Goal: Information Seeking & Learning: Learn about a topic

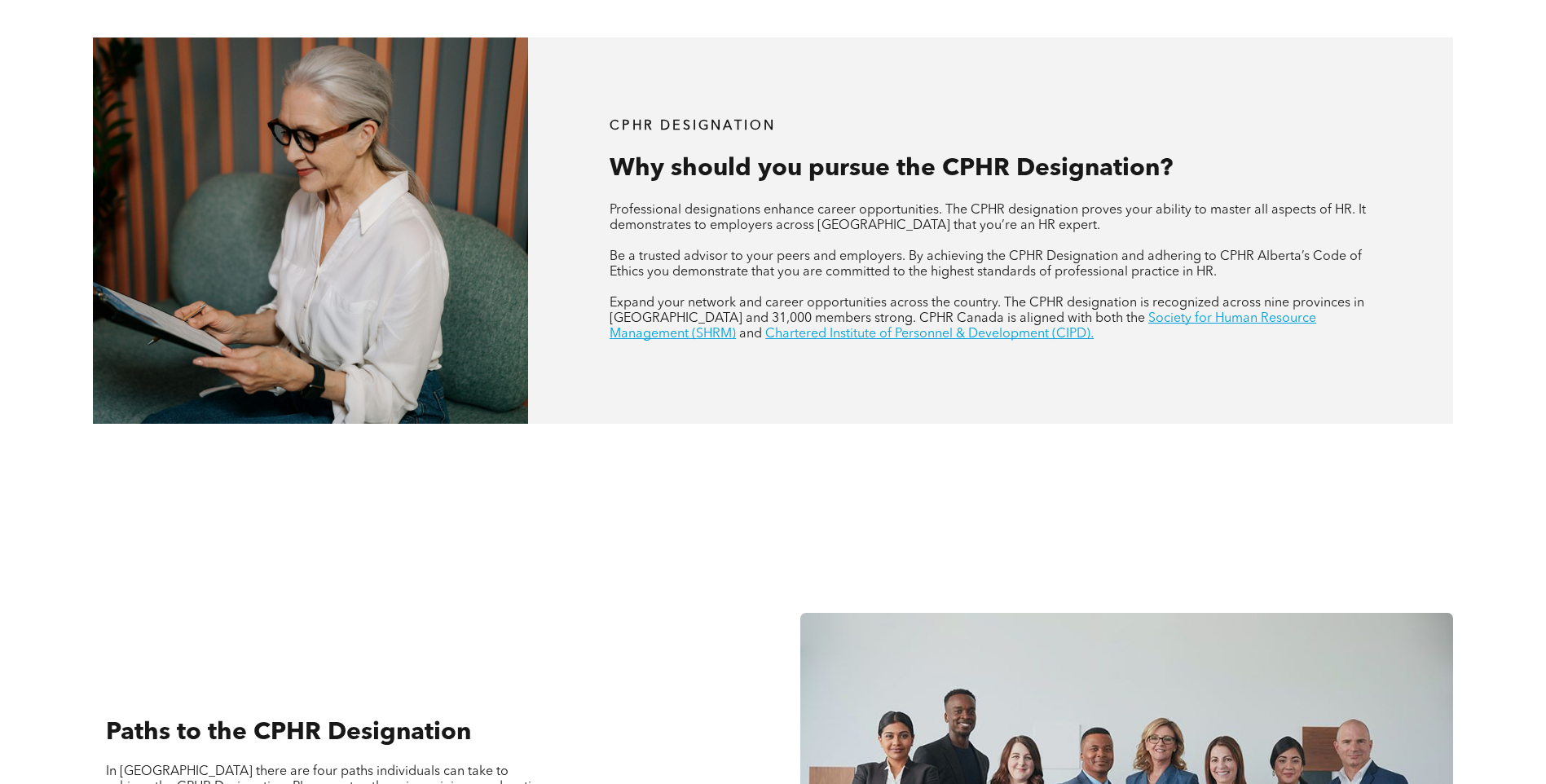
scroll to position [652, 0]
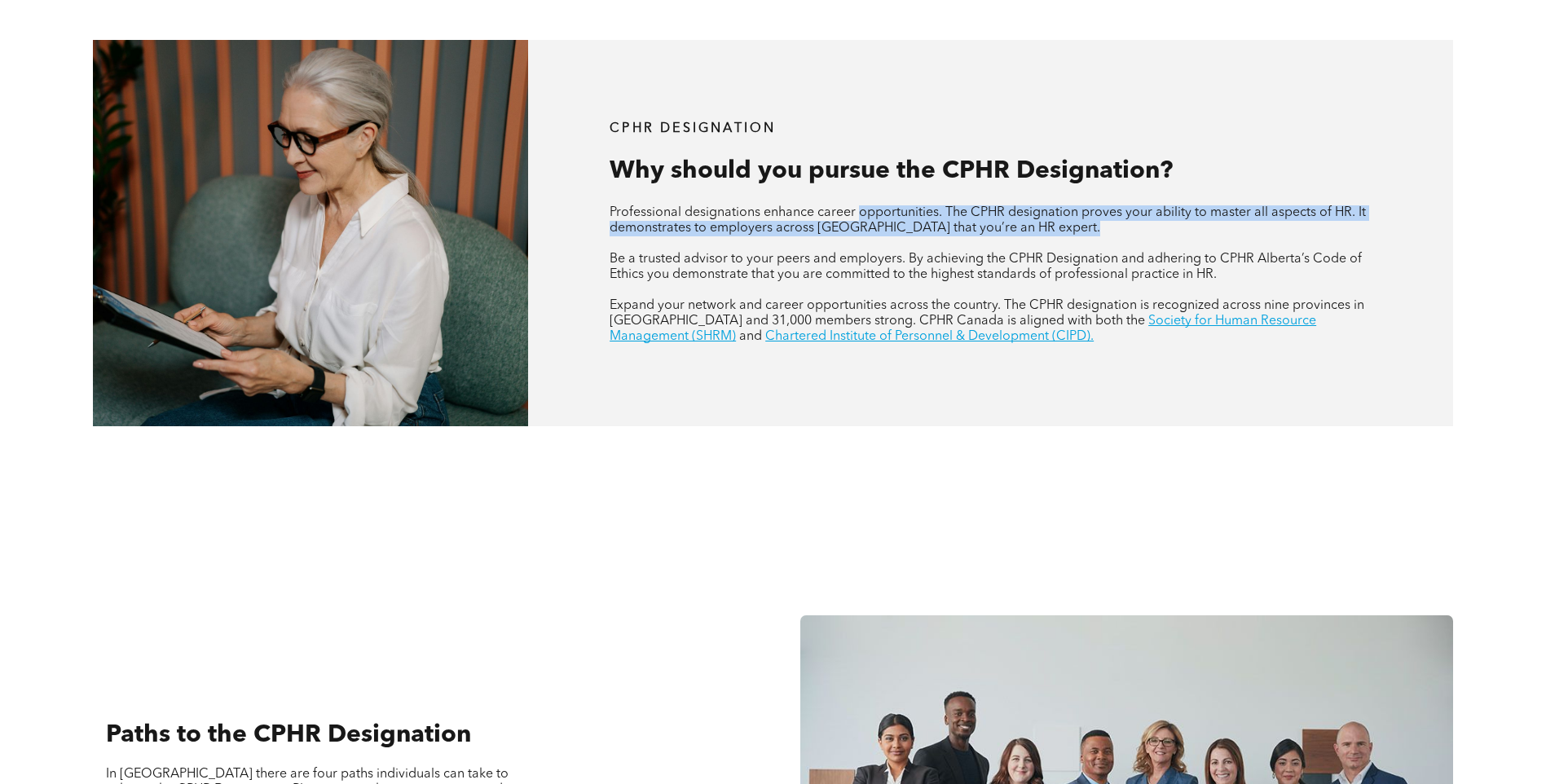
drag, startPoint x: 858, startPoint y: 206, endPoint x: 1161, endPoint y: 246, distance: 305.6
click at [1161, 246] on div "Professional designations enhance career opportunities. The CPHR designation pr…" at bounding box center [989, 274] width 762 height 140
drag, startPoint x: 1161, startPoint y: 246, endPoint x: 1033, endPoint y: 242, distance: 128.1
click at [1033, 242] on p at bounding box center [989, 244] width 762 height 16
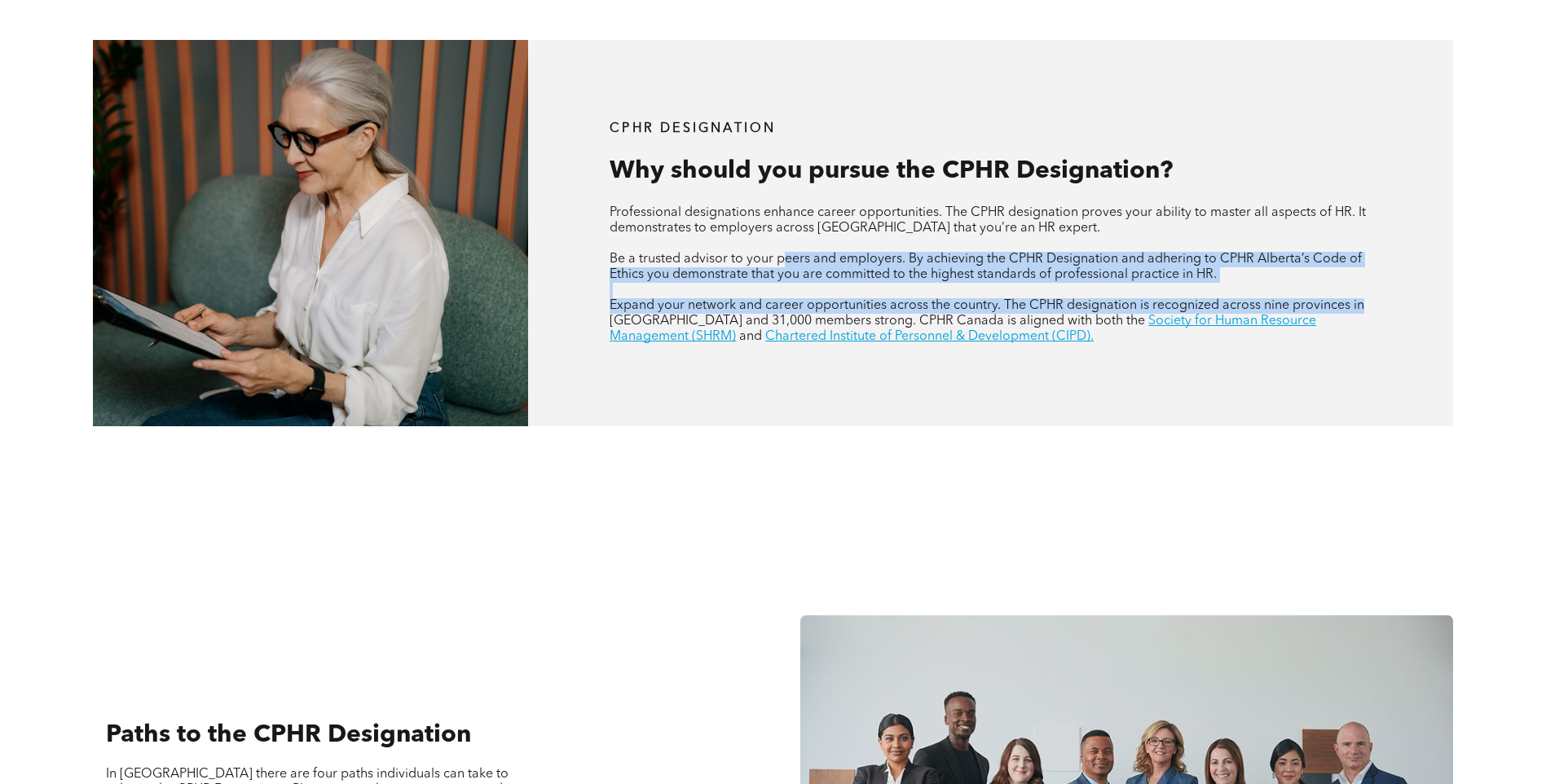
drag, startPoint x: 1446, startPoint y: 267, endPoint x: 1496, endPoint y: 303, distance: 61.6
click at [1496, 303] on div "CPHR DESIGNATION Why should you pursue the CPHR Designation? Professional desig…" at bounding box center [773, 232] width 1546 height 571
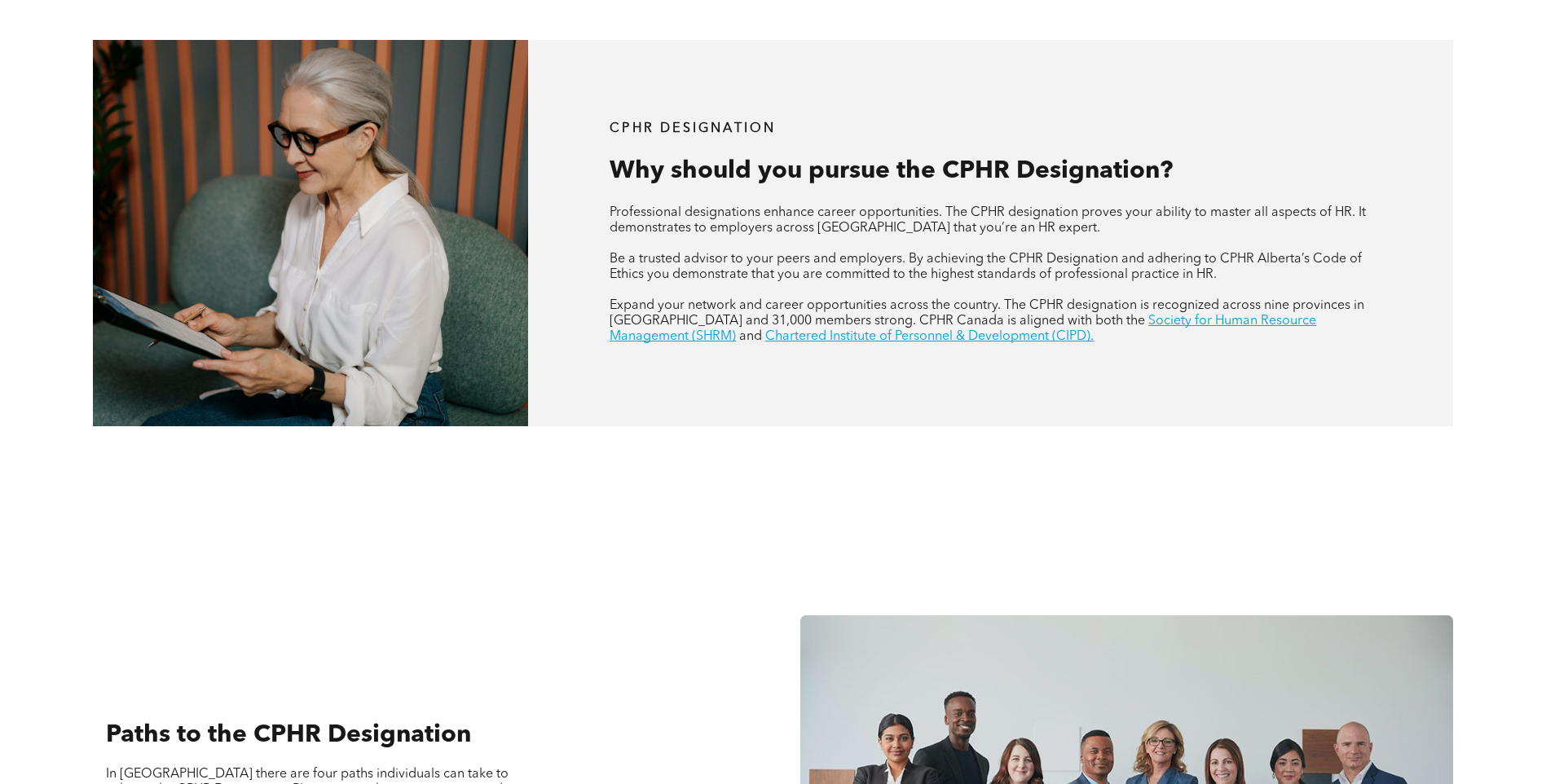
click at [1263, 405] on div "CPHR DESIGNATION Why should you pursue the CPHR Designation? Professional desig…" at bounding box center [989, 233] width 925 height 386
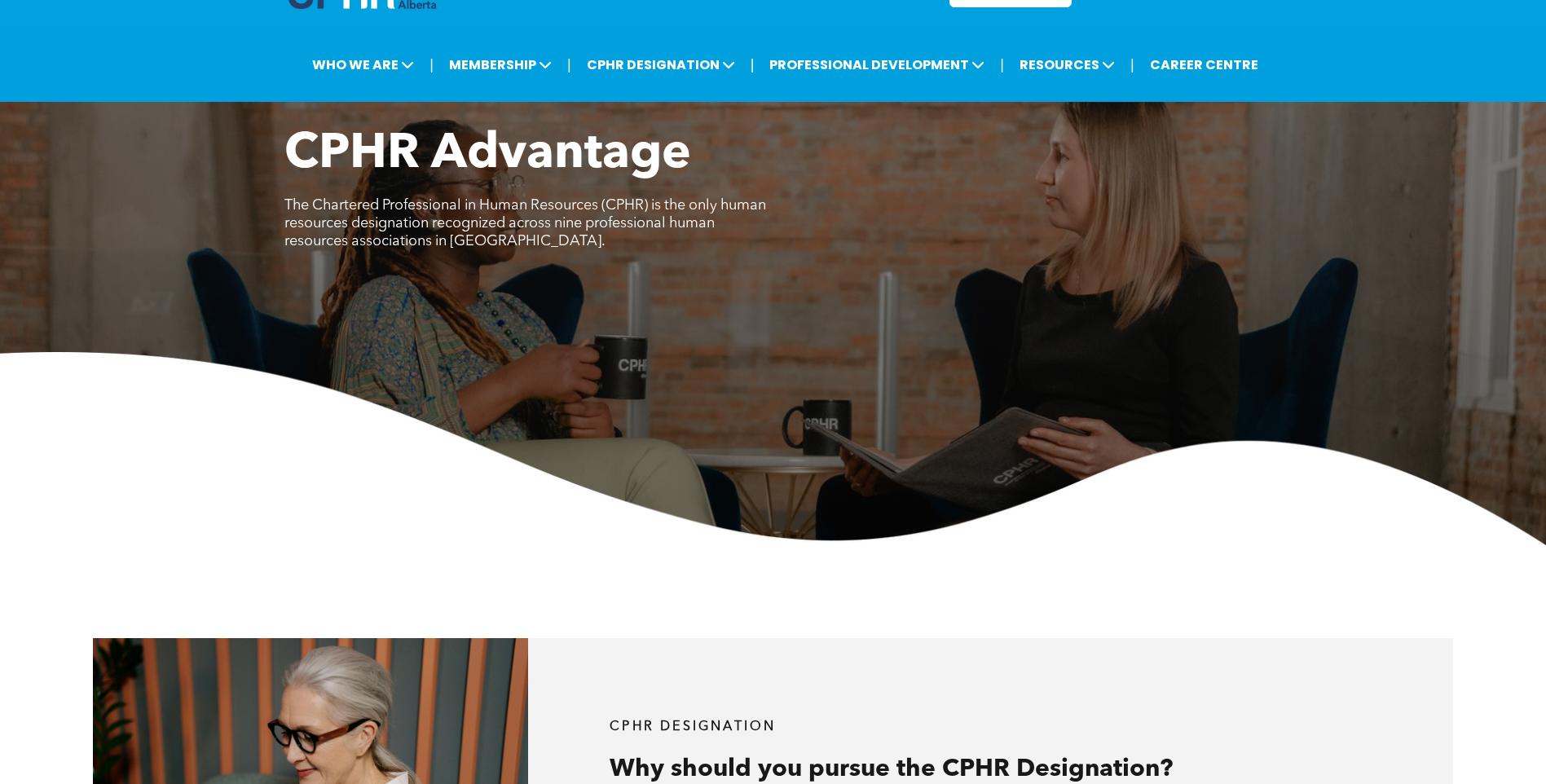
scroll to position [0, 0]
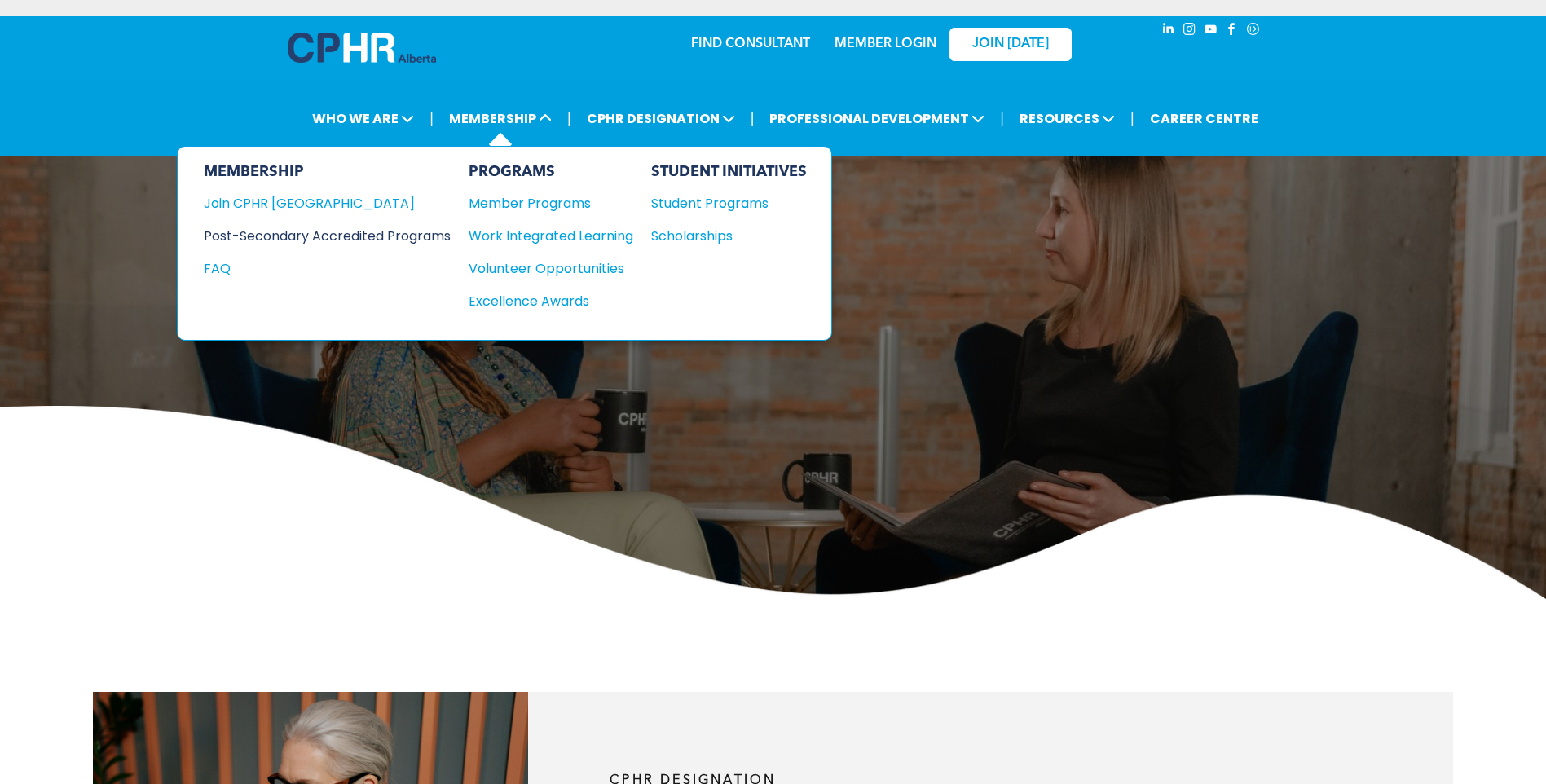
click at [419, 229] on div "Post-Secondary Accredited Programs" at bounding box center [314, 236] width 222 height 21
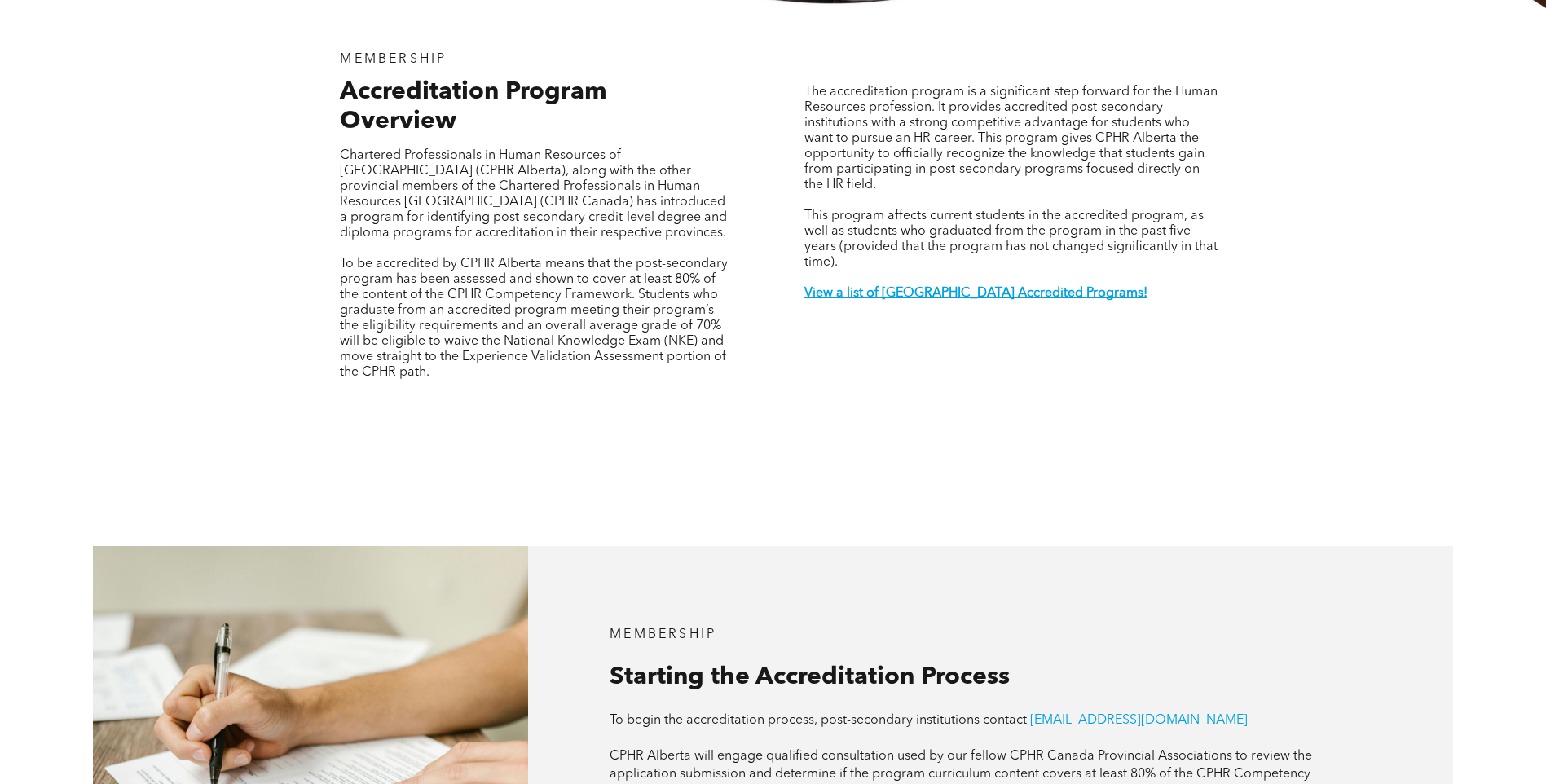
scroll to position [652, 0]
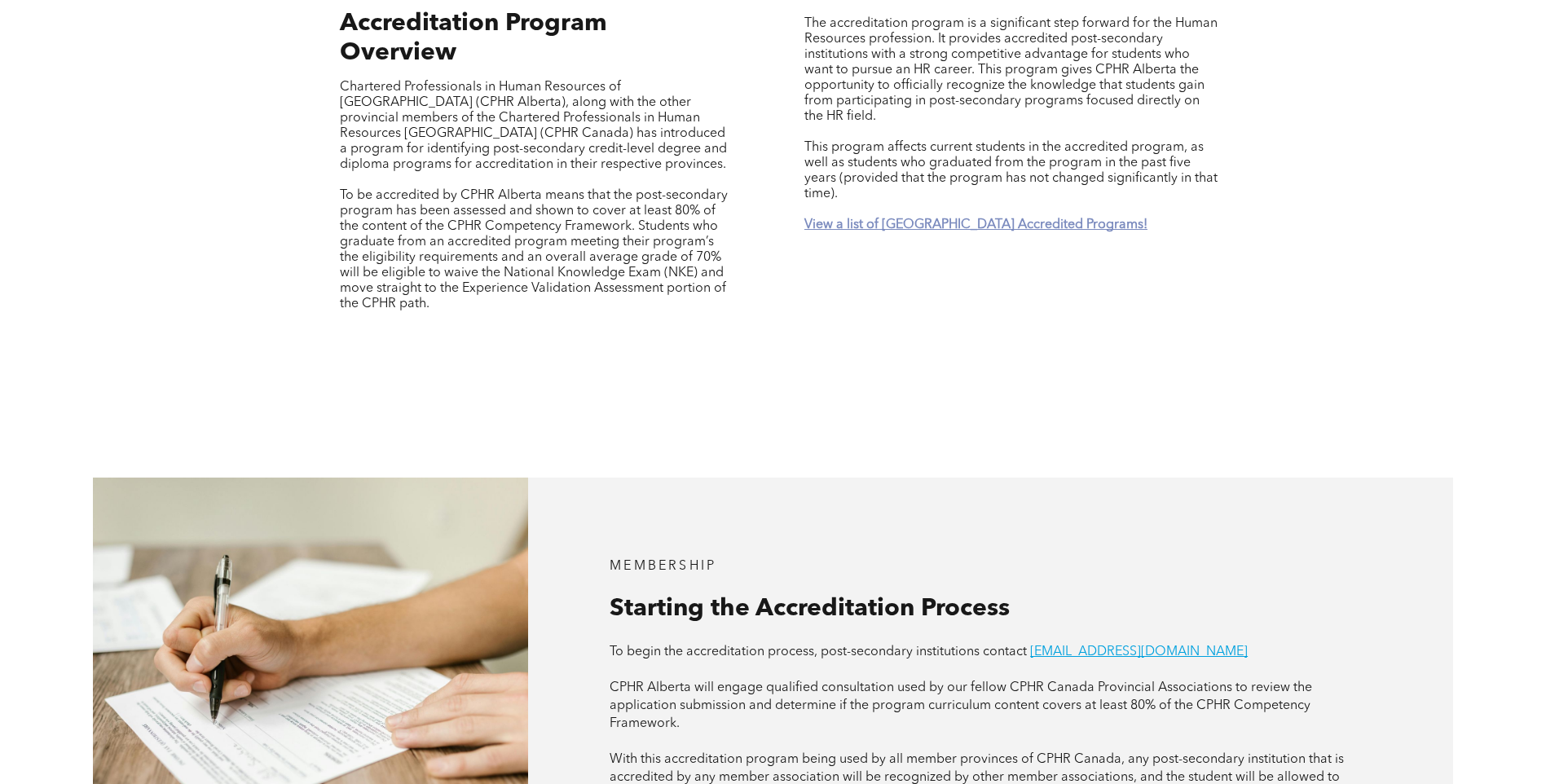
click at [919, 218] on strong "View a list of Alberta Accredited Programs!" at bounding box center [975, 225] width 343 height 13
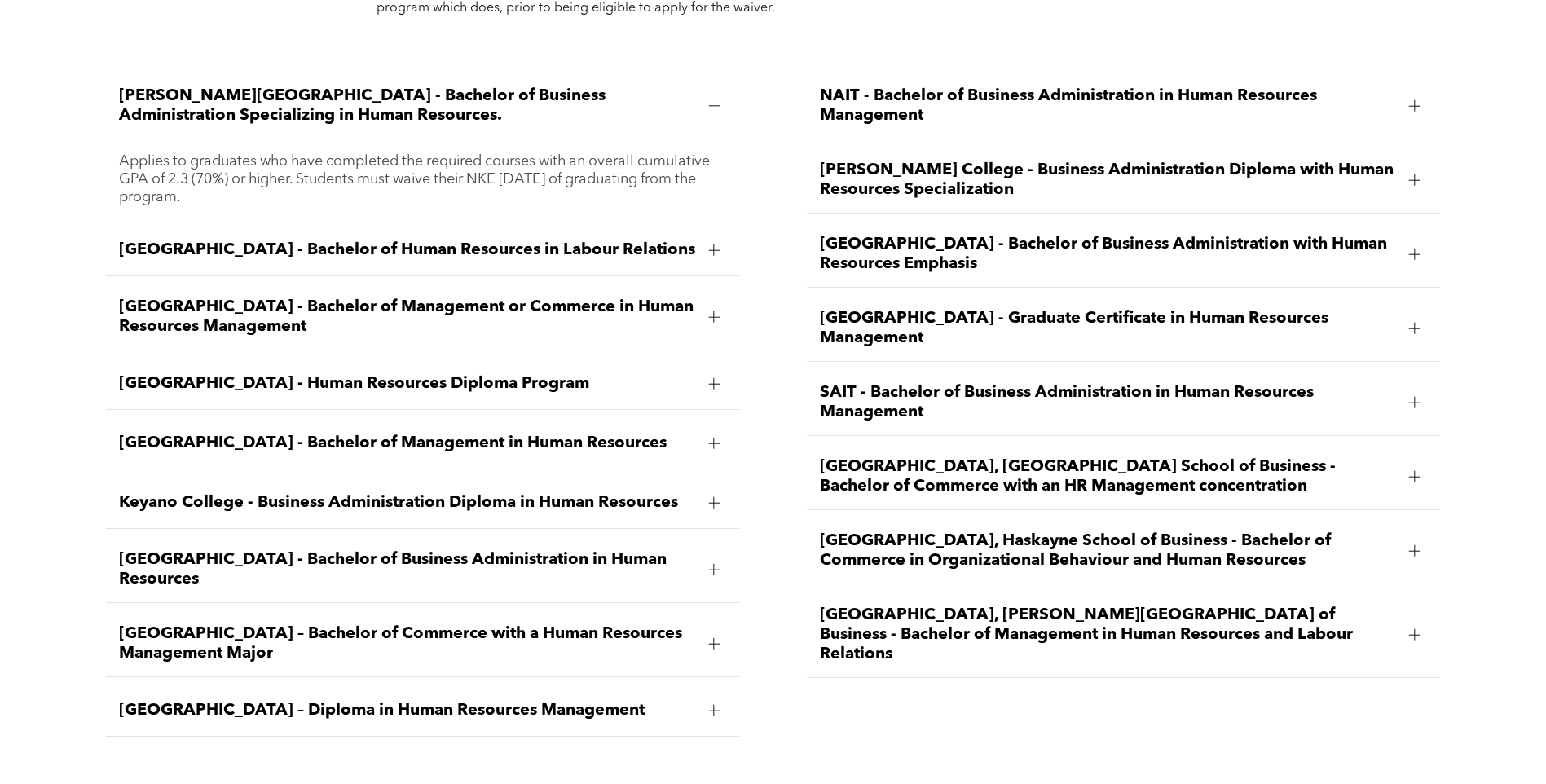
scroll to position [2480, 0]
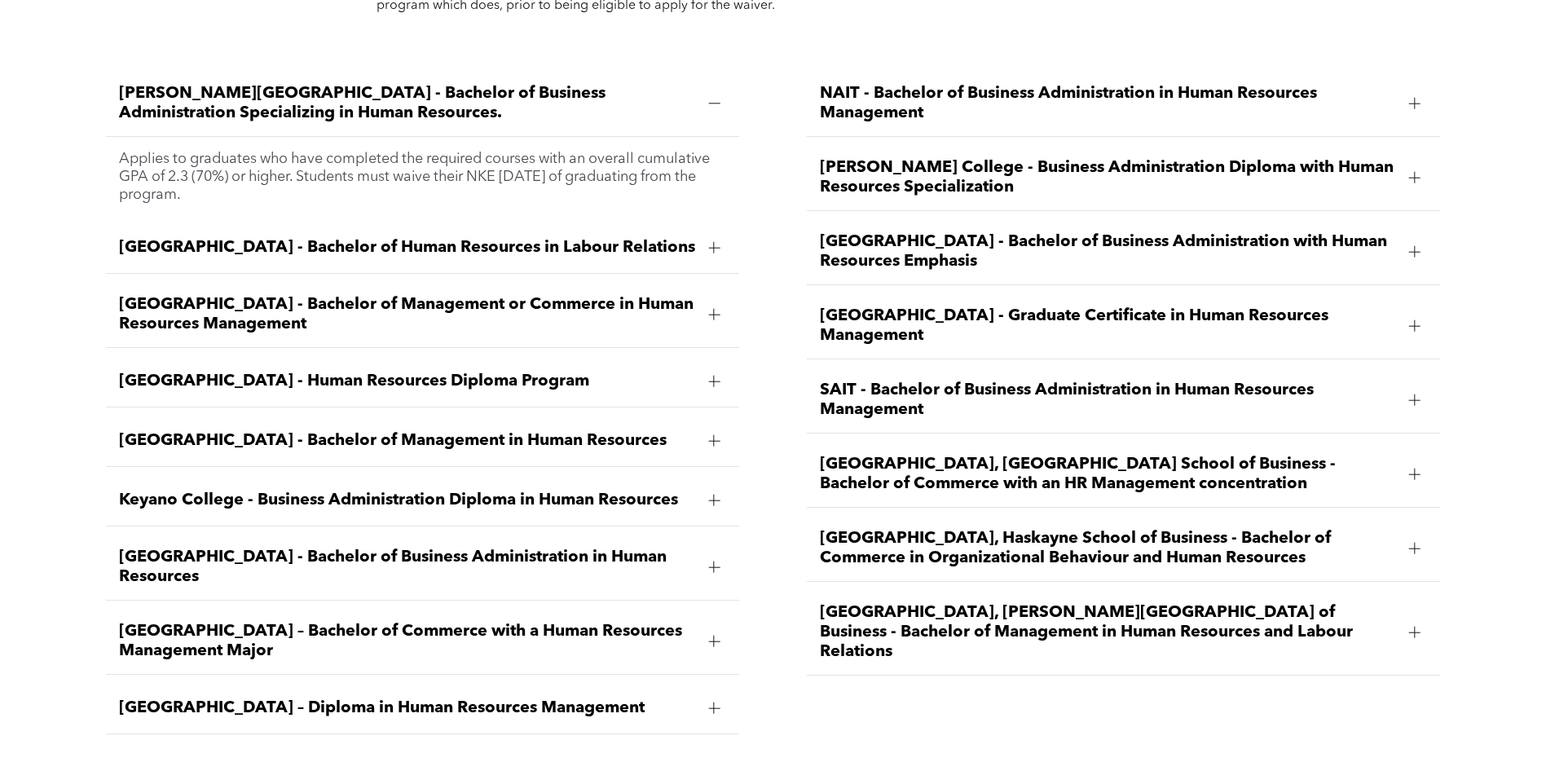
click at [462, 222] on div "Athabasca University - Bachelor of Human Resources in Labour Relations" at bounding box center [423, 247] width 634 height 52
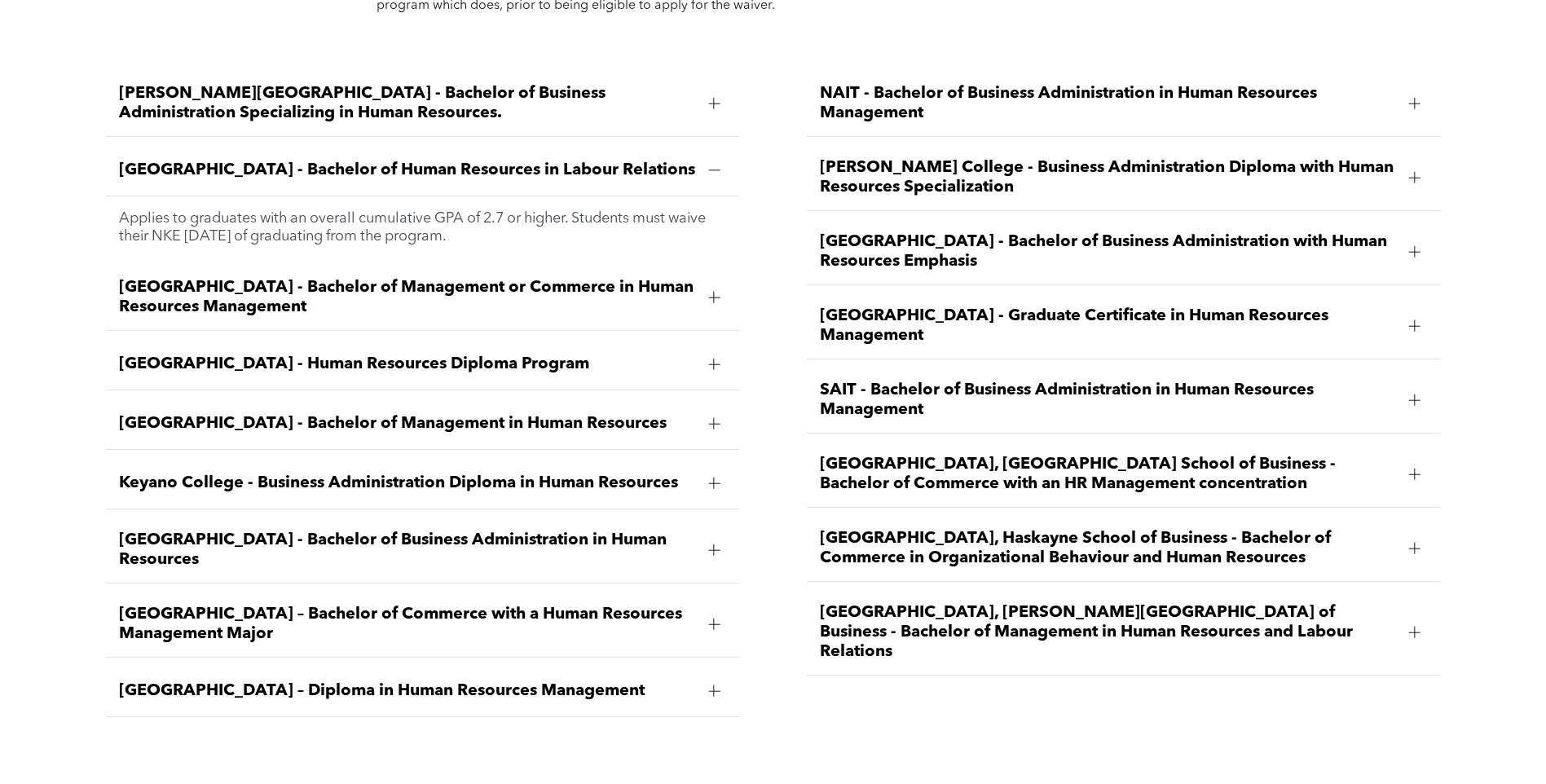
click at [462, 265] on div "Athabasca University - Bachelor of Management or Commerce in Human Resources Ma…" at bounding box center [423, 298] width 634 height 66
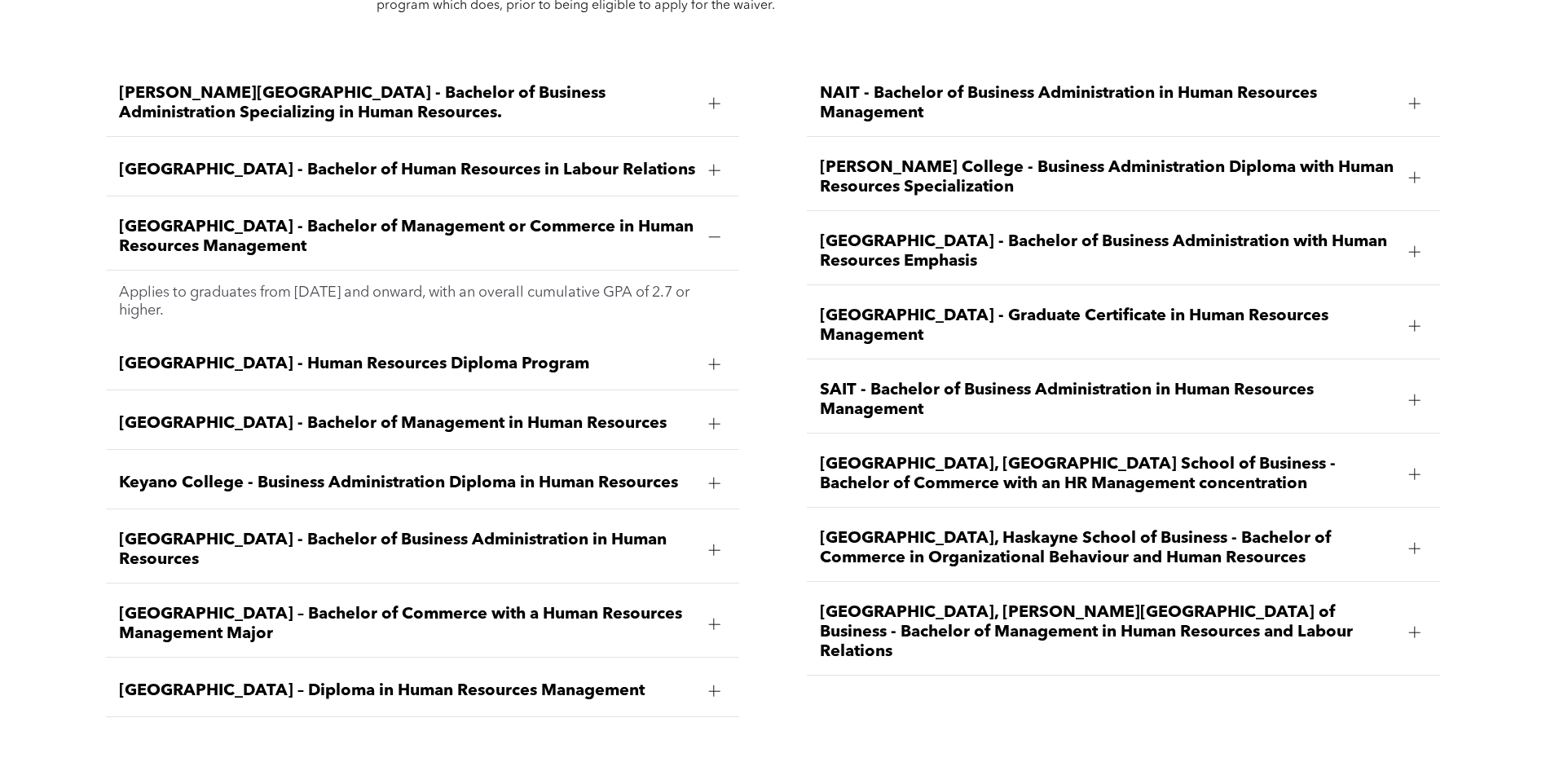
click at [462, 214] on div "Athabasca University - Bachelor of Management or Commerce in Human Resources Ma…" at bounding box center [423, 237] width 634 height 66
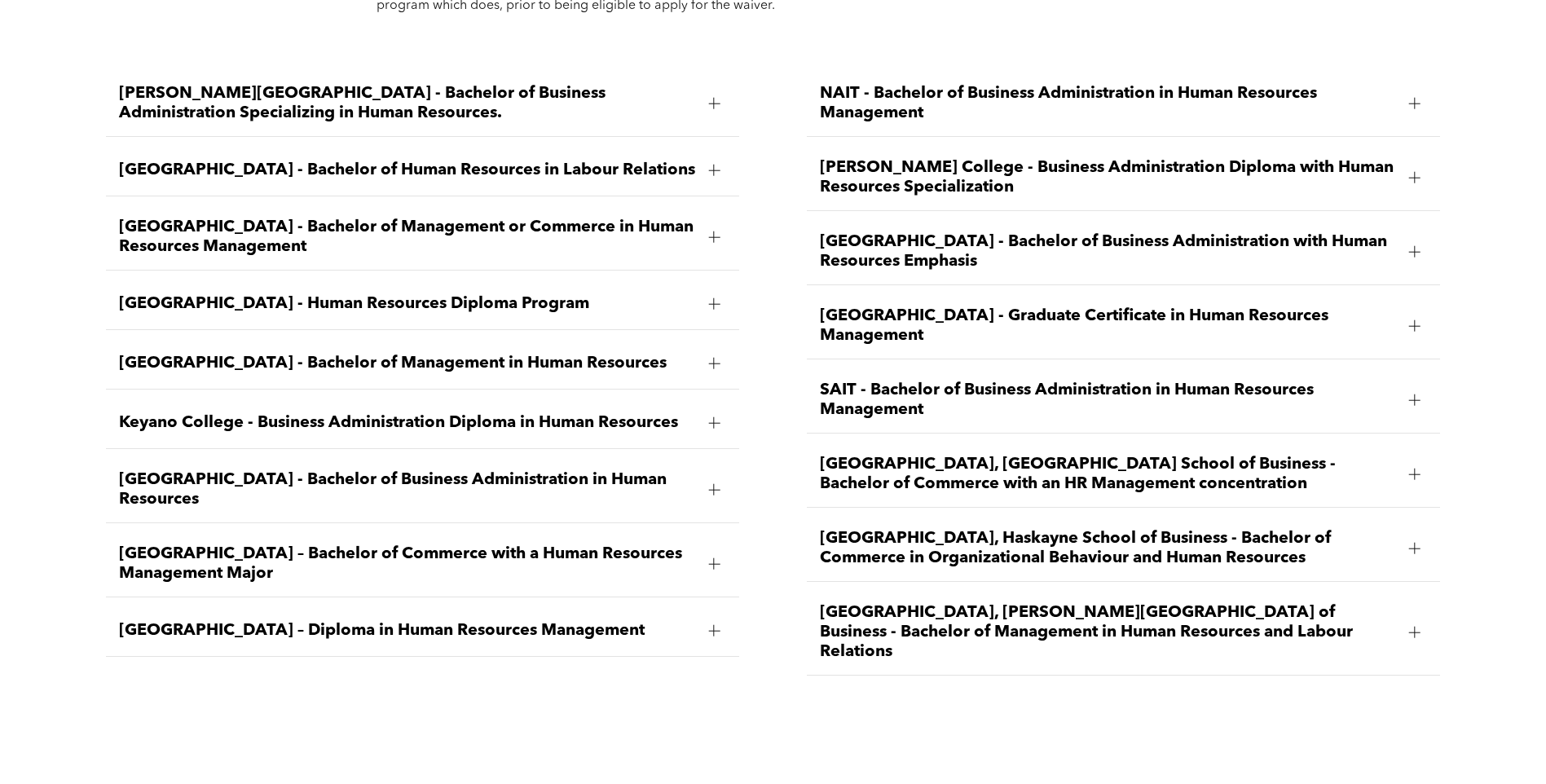
click at [497, 160] on span "Athabasca University - Bachelor of Human Resources in Labour Relations" at bounding box center [408, 170] width 577 height 20
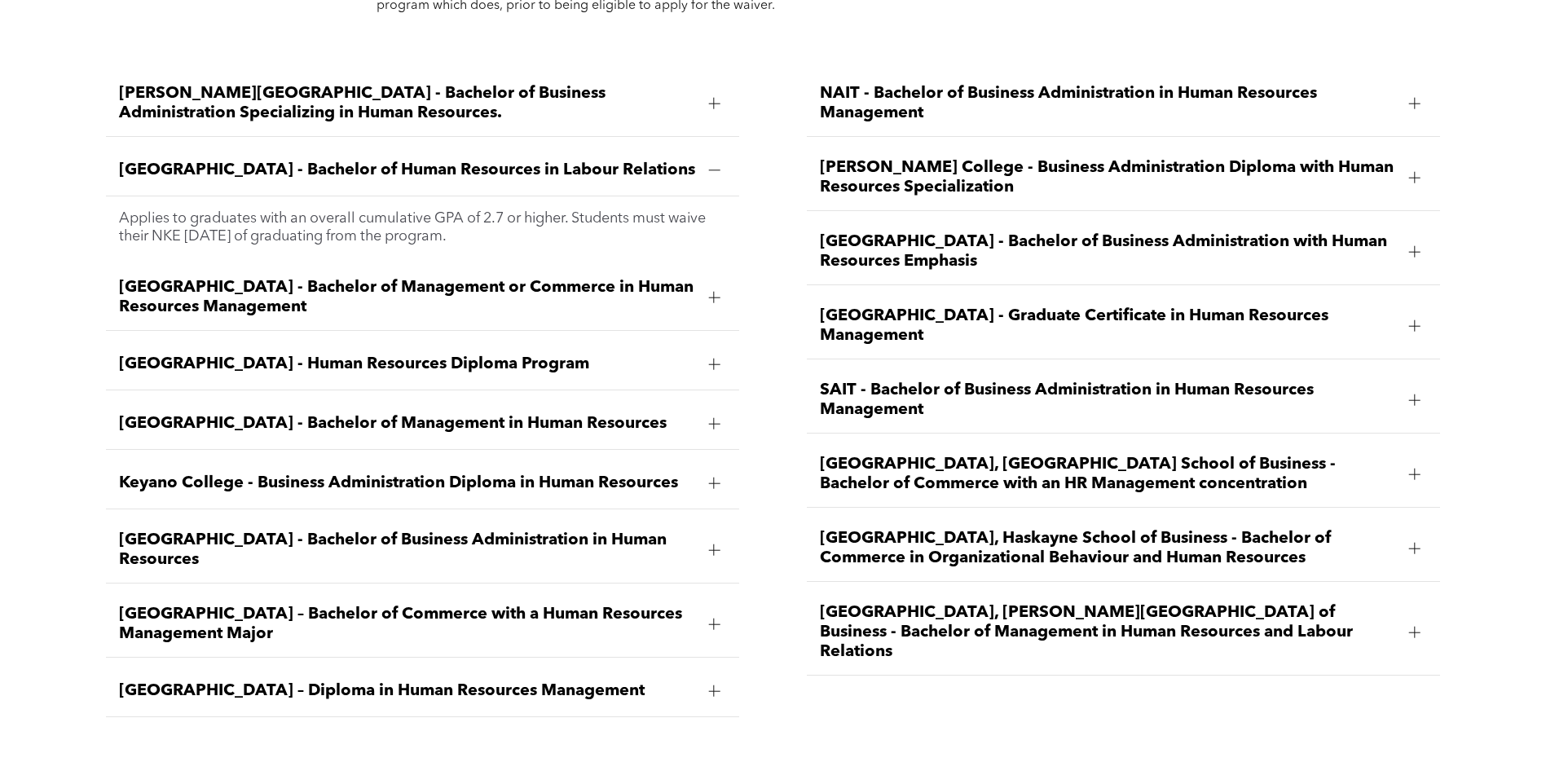
click at [463, 354] on span "Bow Valley College - Human Resources Diploma Program" at bounding box center [408, 363] width 577 height 20
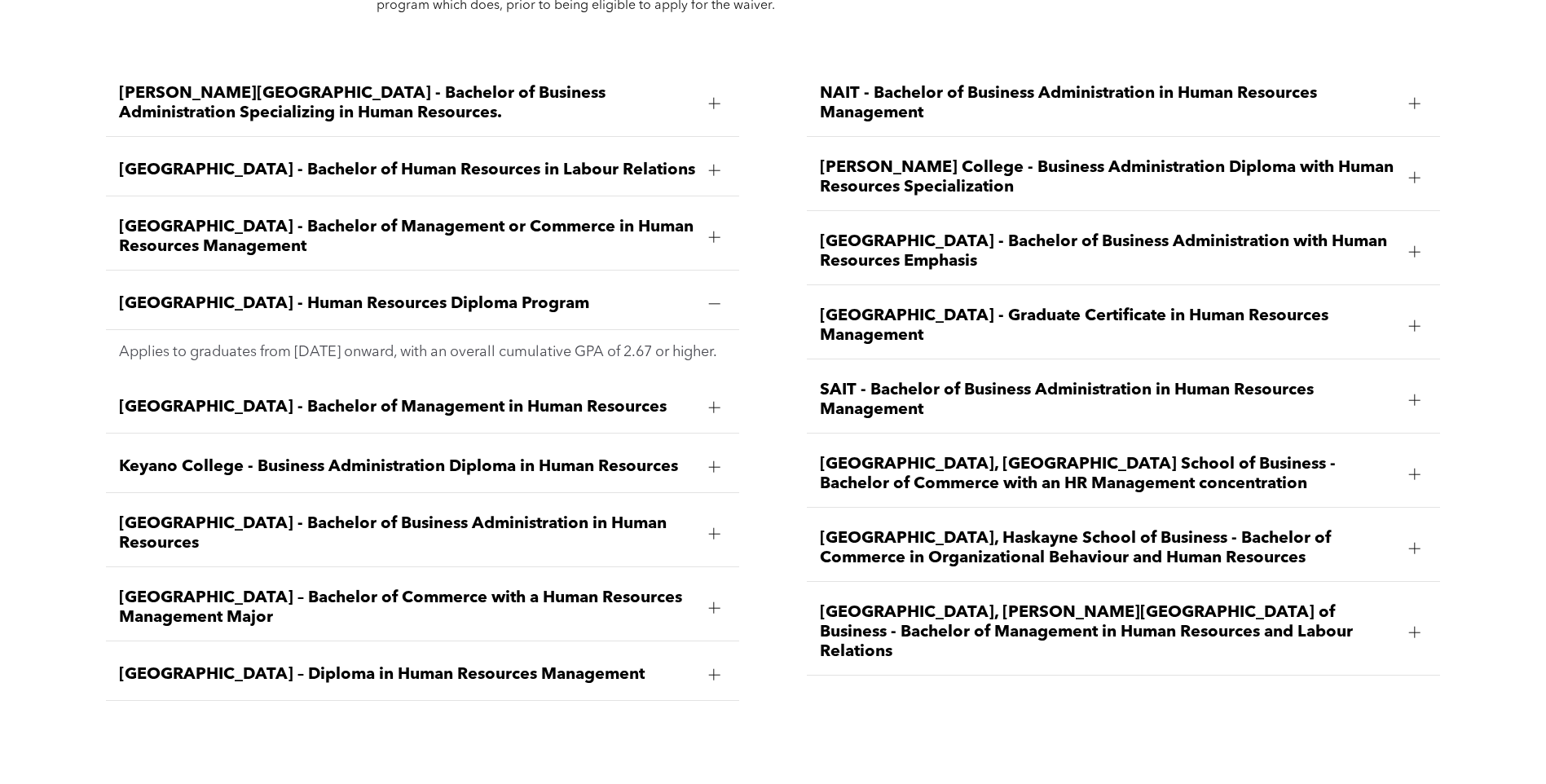
click at [463, 294] on span "Bow Valley College - Human Resources Diploma Program" at bounding box center [408, 303] width 577 height 20
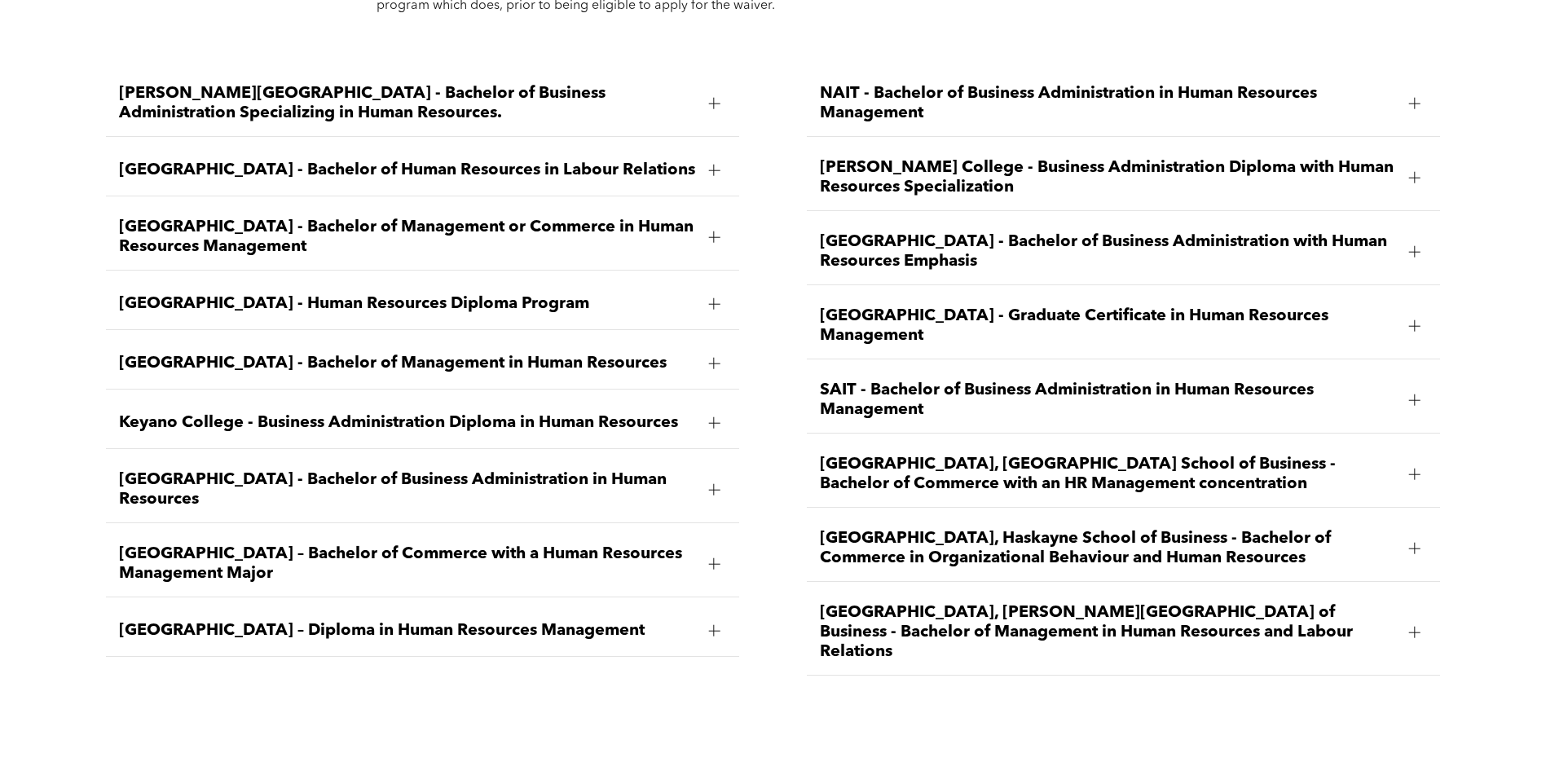
click at [463, 294] on span "Bow Valley College - Human Resources Diploma Program" at bounding box center [408, 303] width 577 height 20
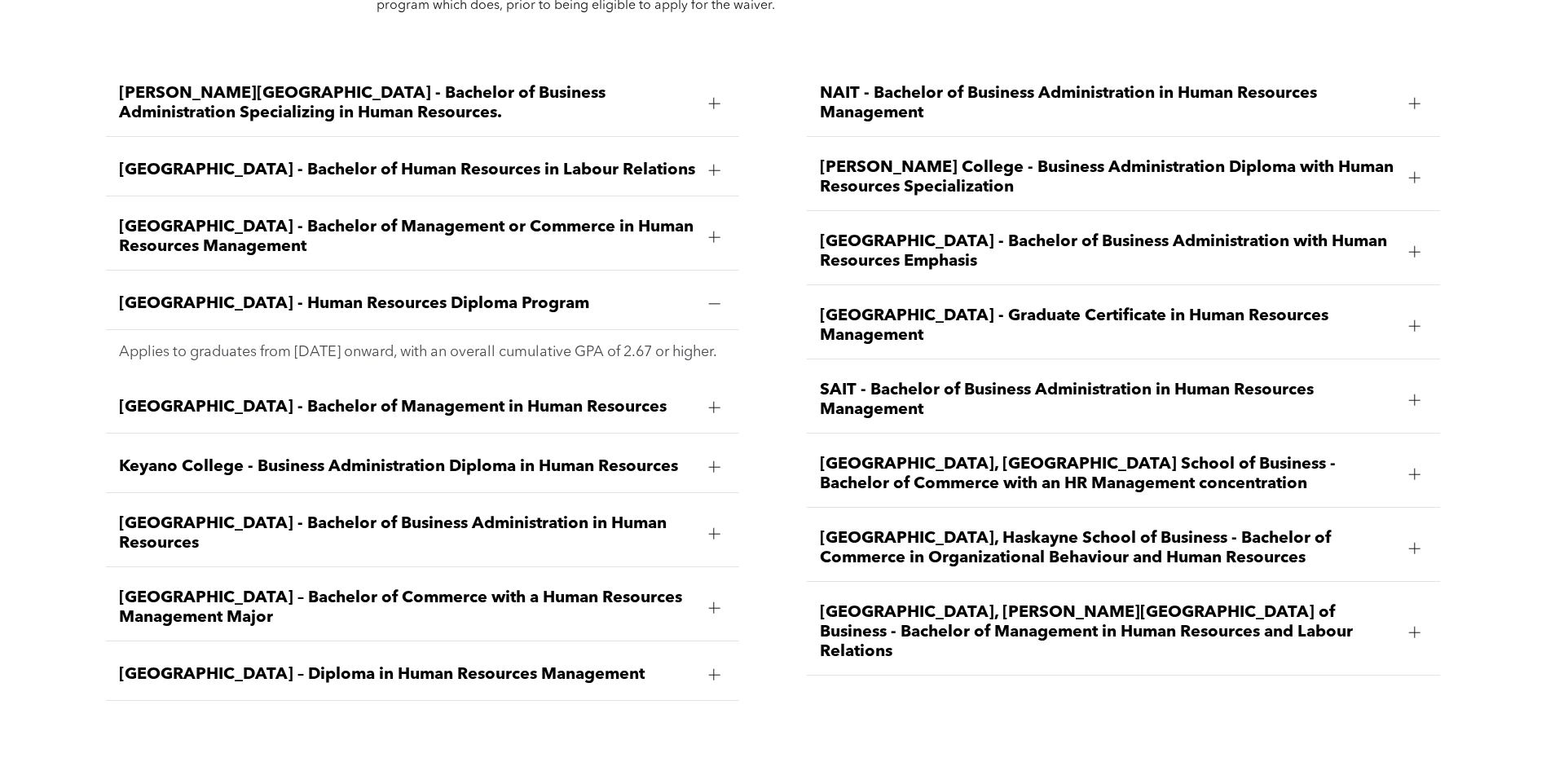
click at [463, 294] on span "Bow Valley College - Human Resources Diploma Program" at bounding box center [408, 303] width 577 height 20
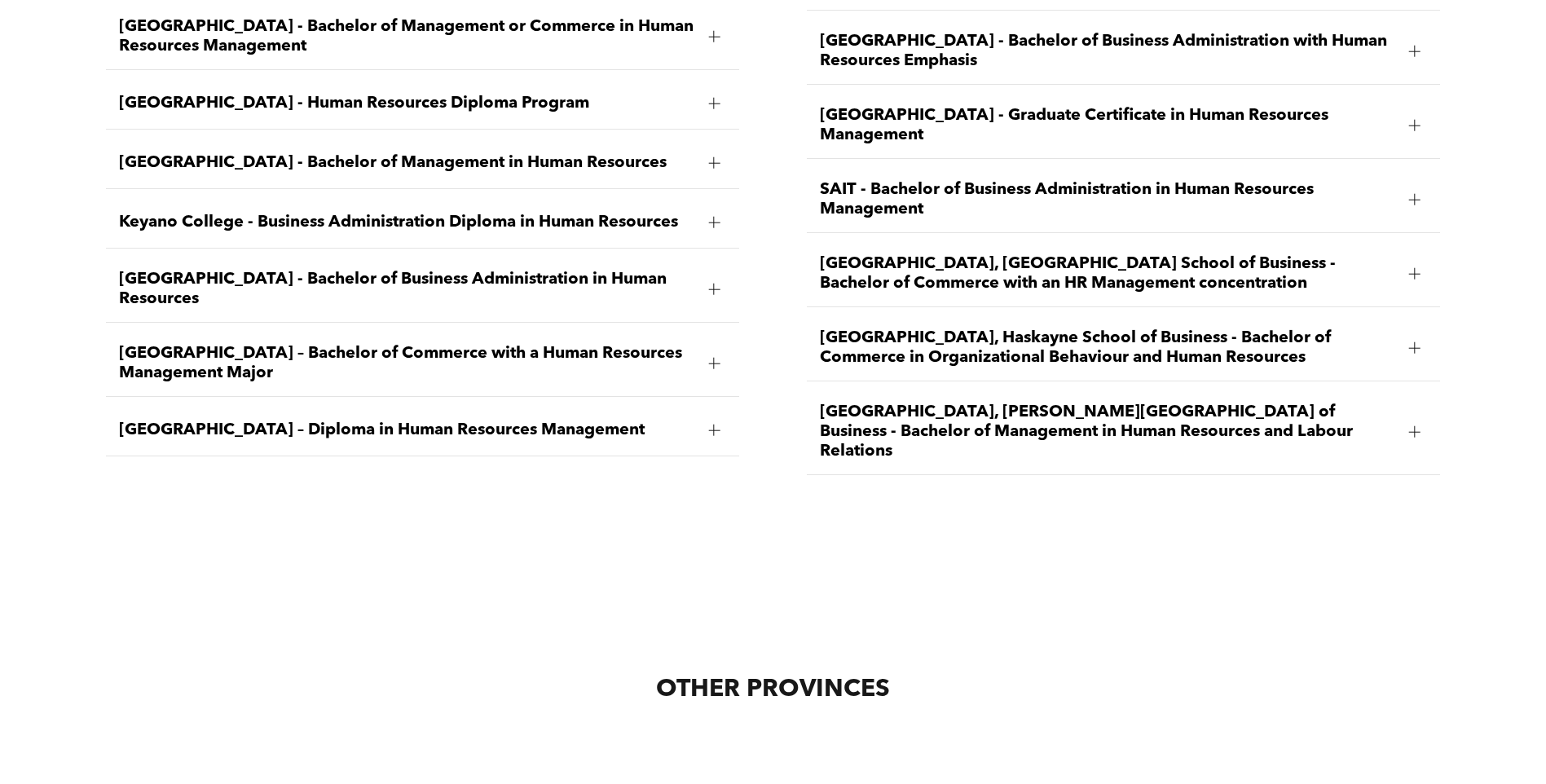
scroll to position [2643, 0]
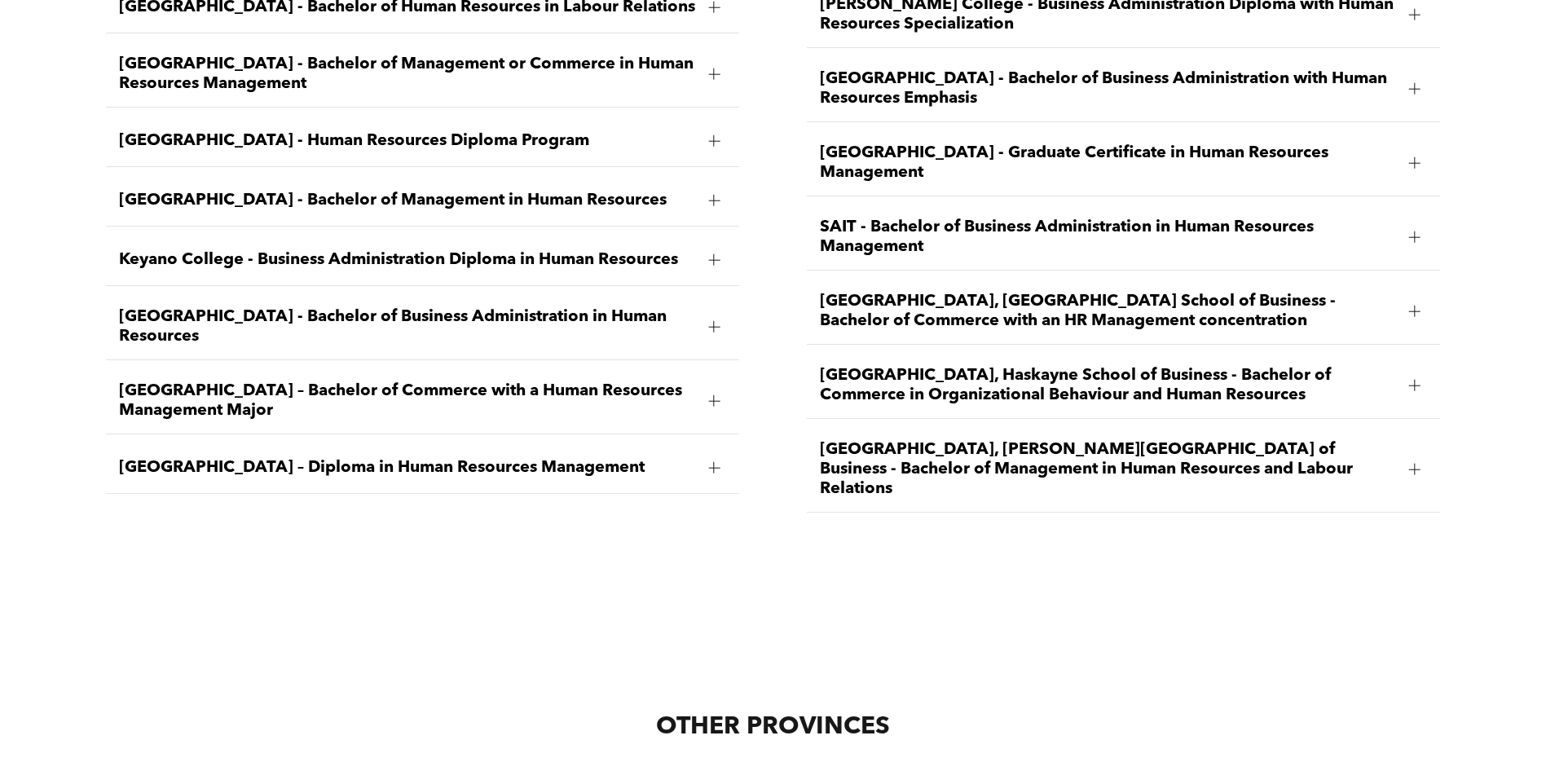
click at [654, 458] on span "MacEwan University – Diploma in Human Resources Management" at bounding box center [408, 467] width 577 height 20
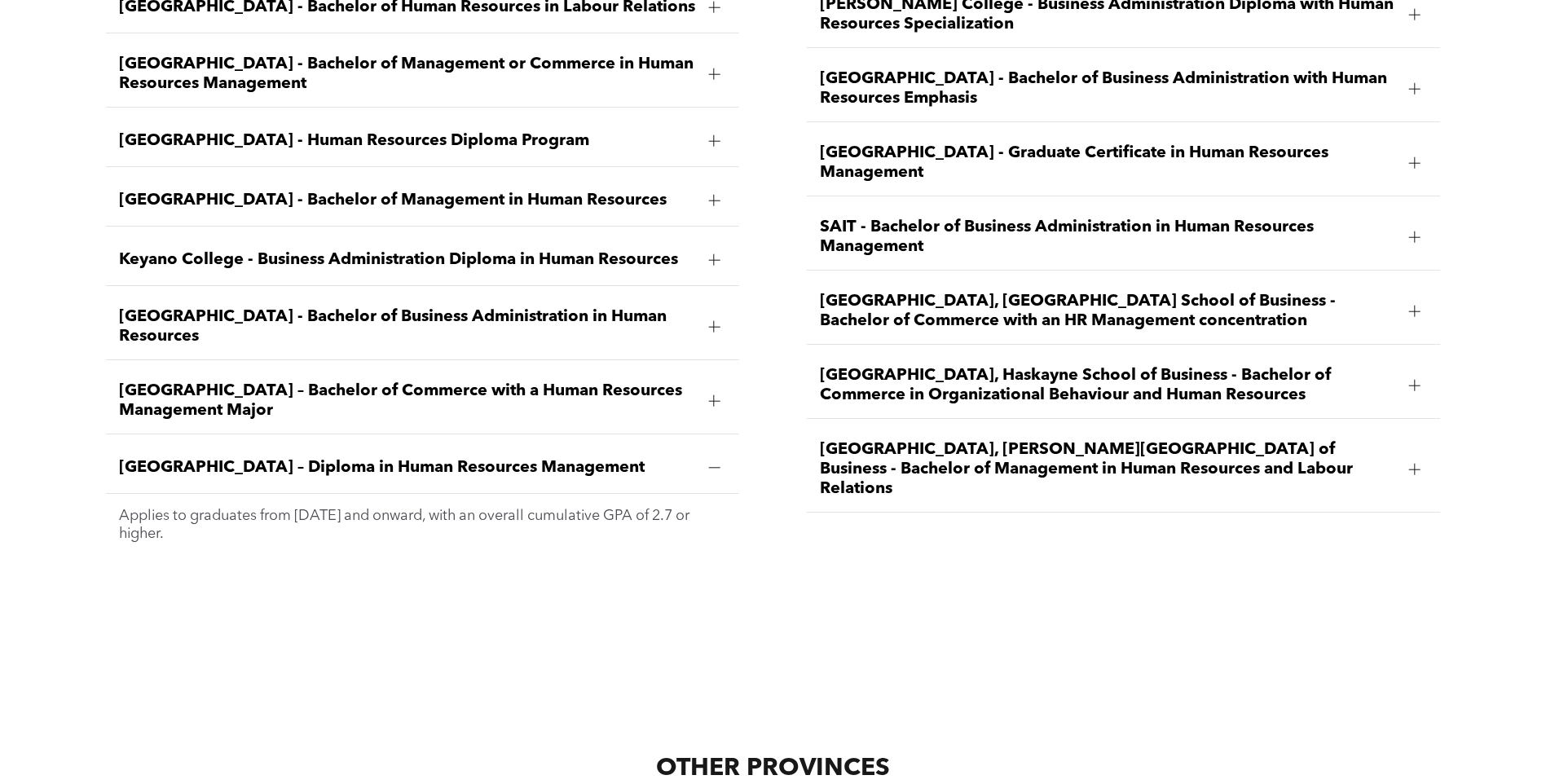
click at [622, 507] on p "Applies to graduates from January 2012 and onward, with an overall cumulative G…" at bounding box center [423, 525] width 608 height 36
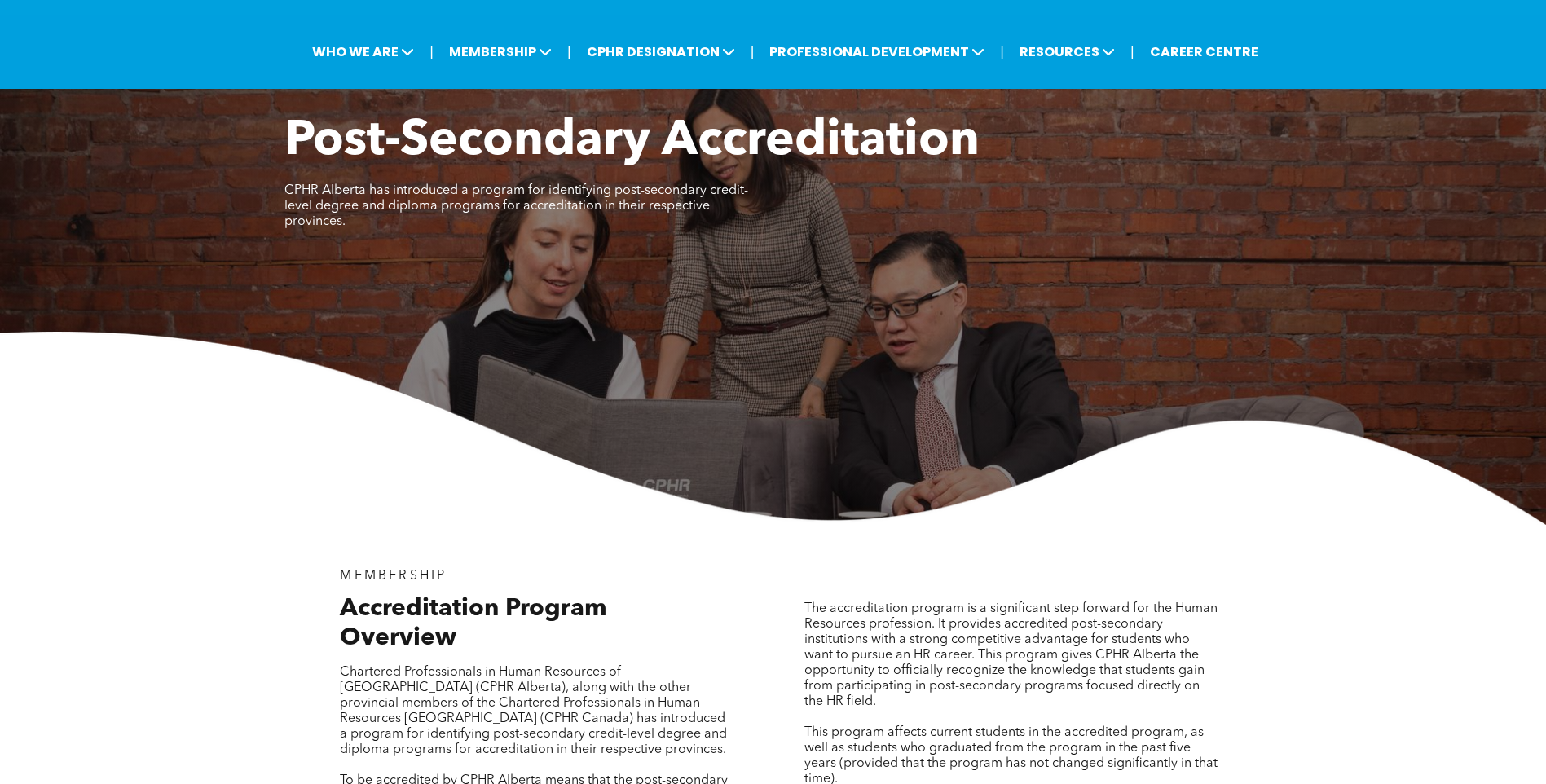
scroll to position [0, 0]
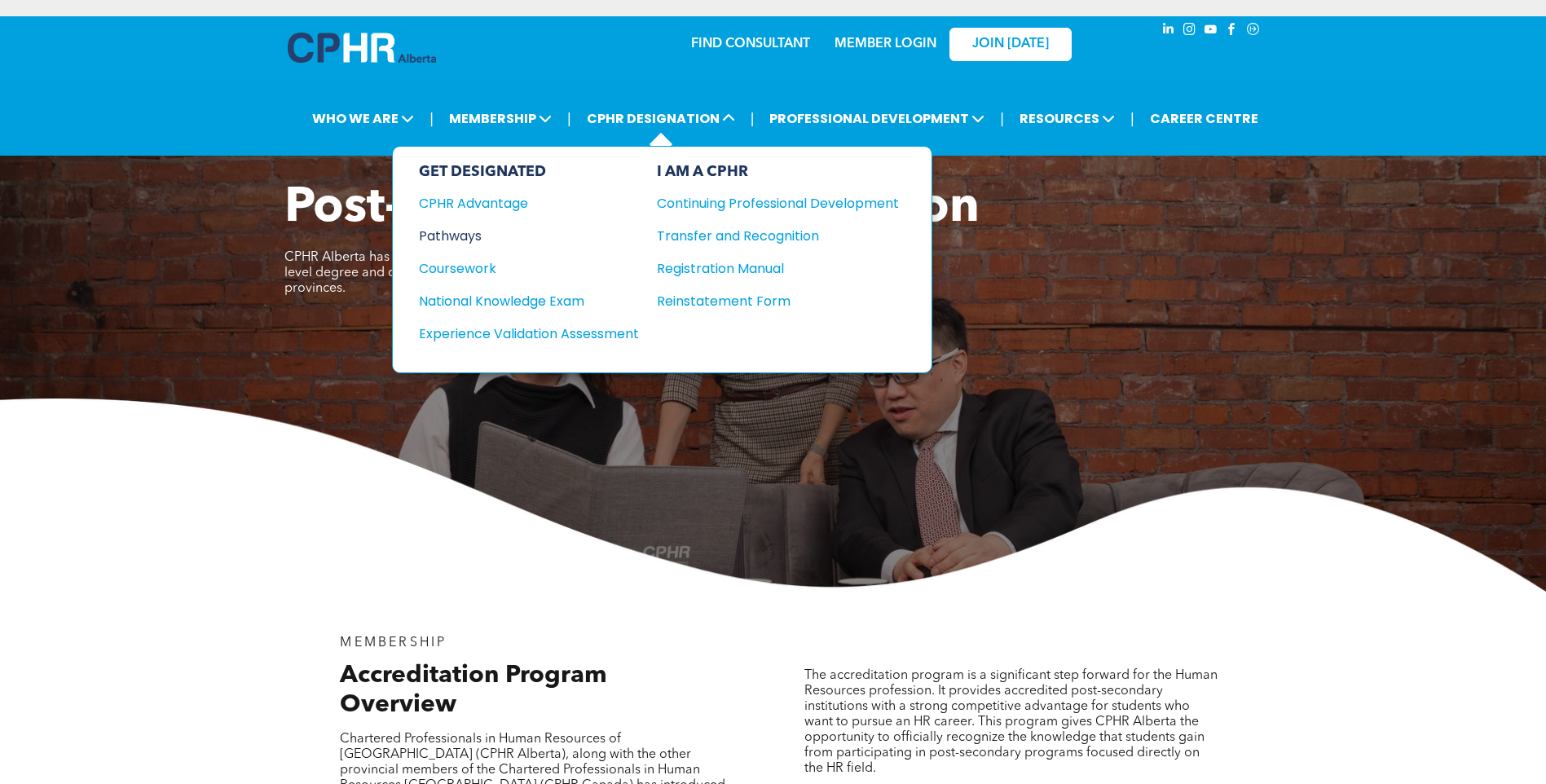
click at [459, 234] on div "Pathways" at bounding box center [517, 236] width 198 height 21
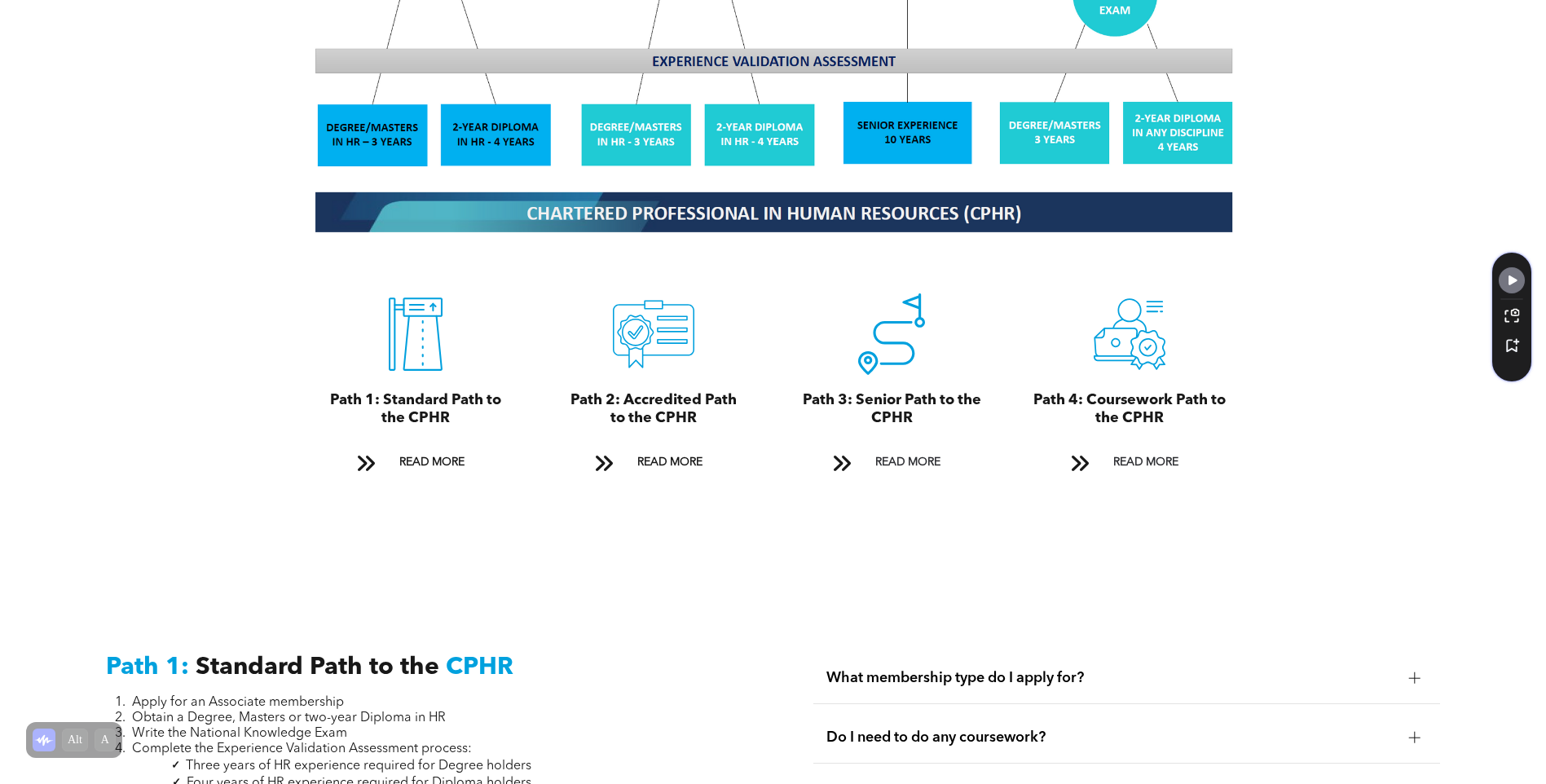
scroll to position [1710, 0]
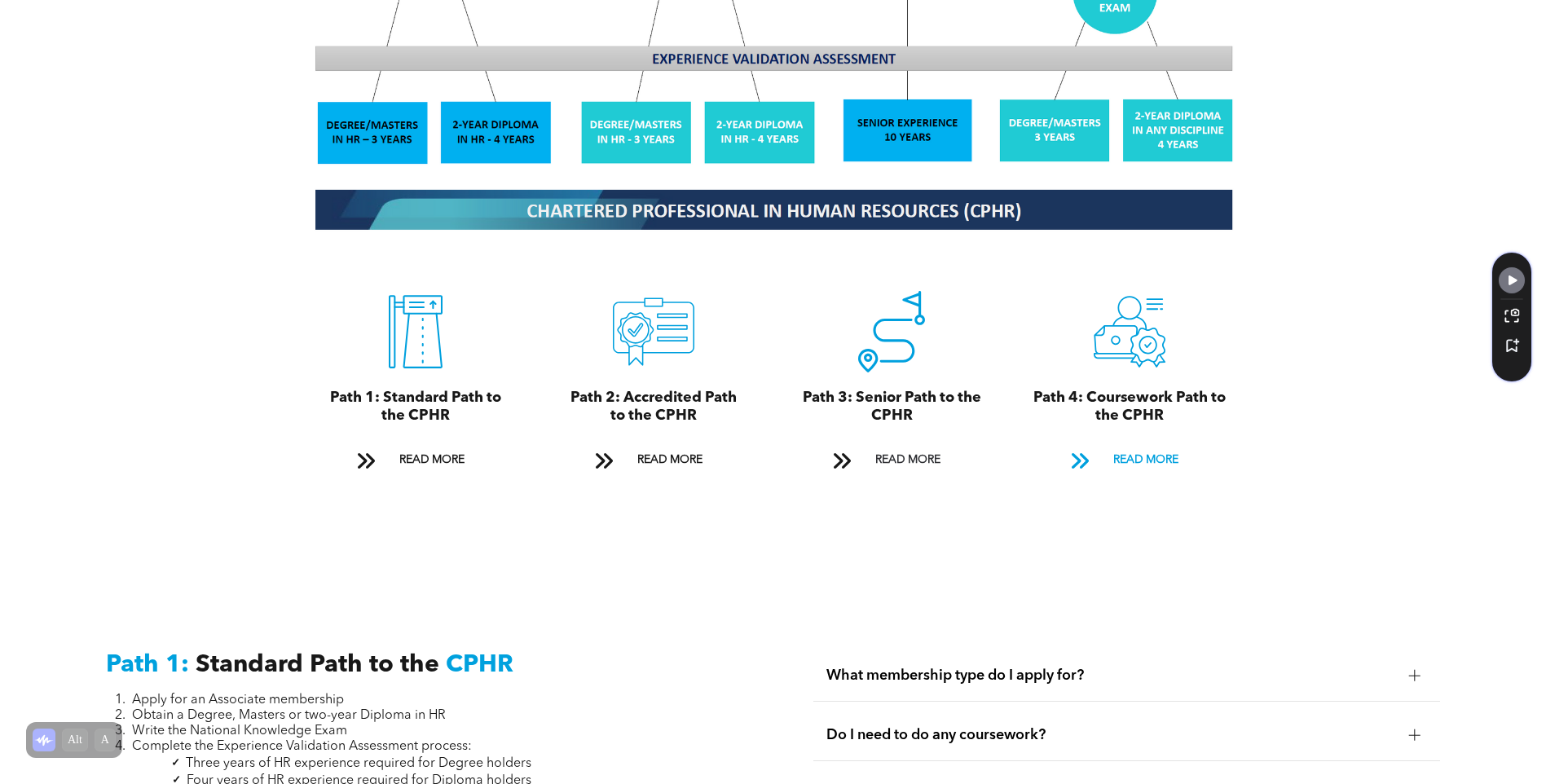
click at [1157, 445] on span "READ MORE" at bounding box center [1146, 460] width 77 height 30
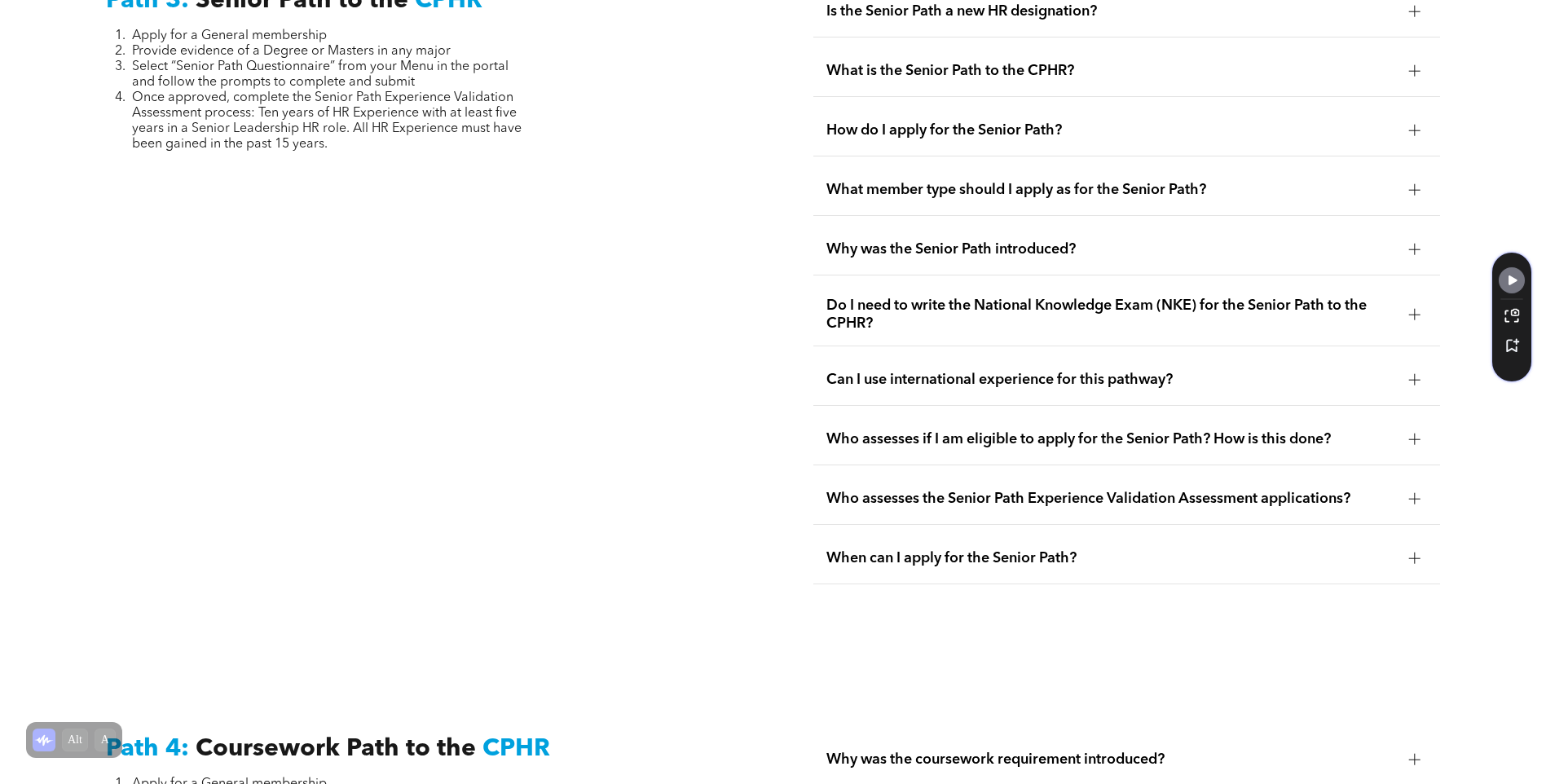
scroll to position [4836, 0]
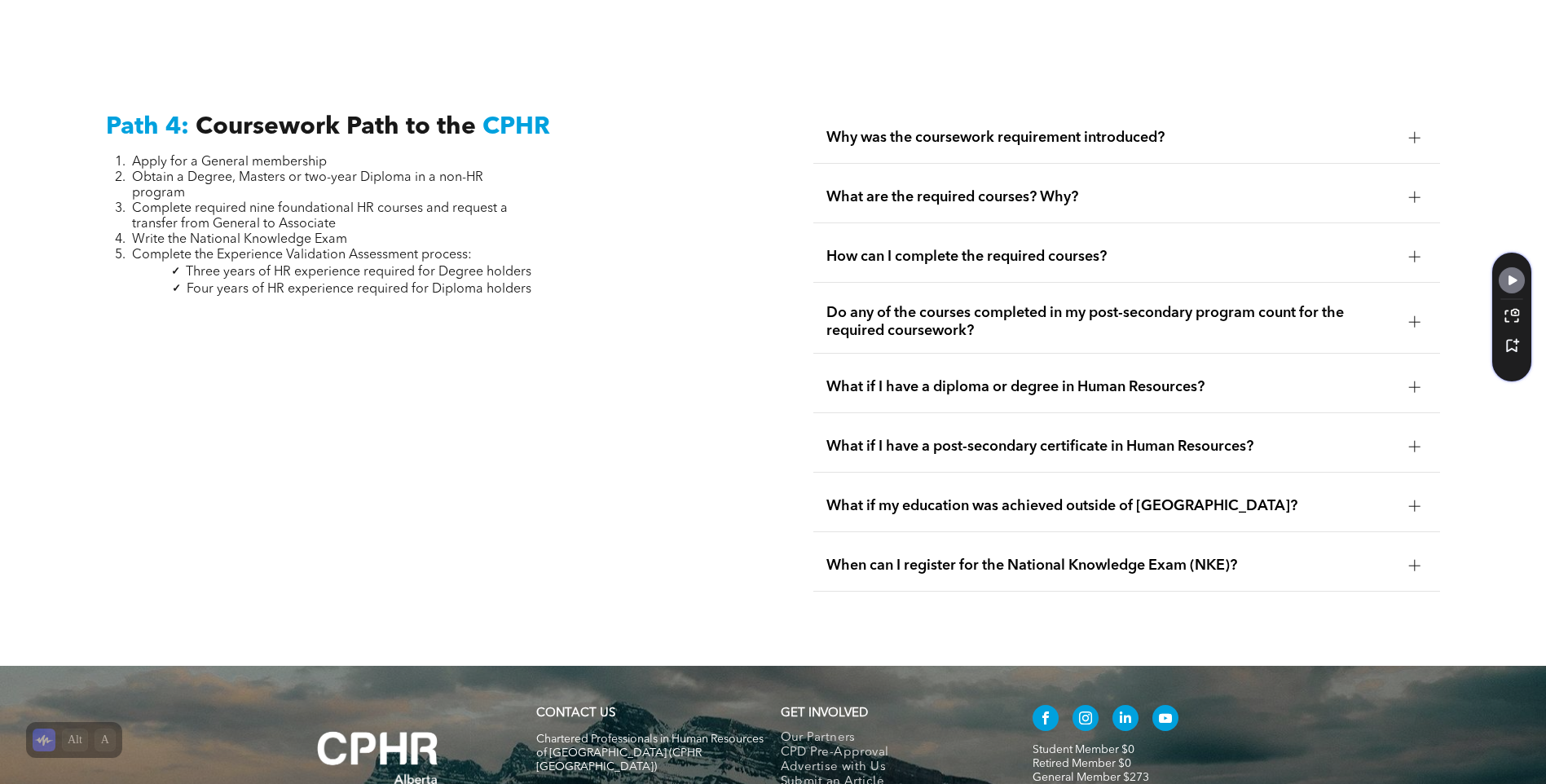
click at [1119, 128] on span "Why was the coursework requirement introduced?" at bounding box center [1111, 137] width 570 height 18
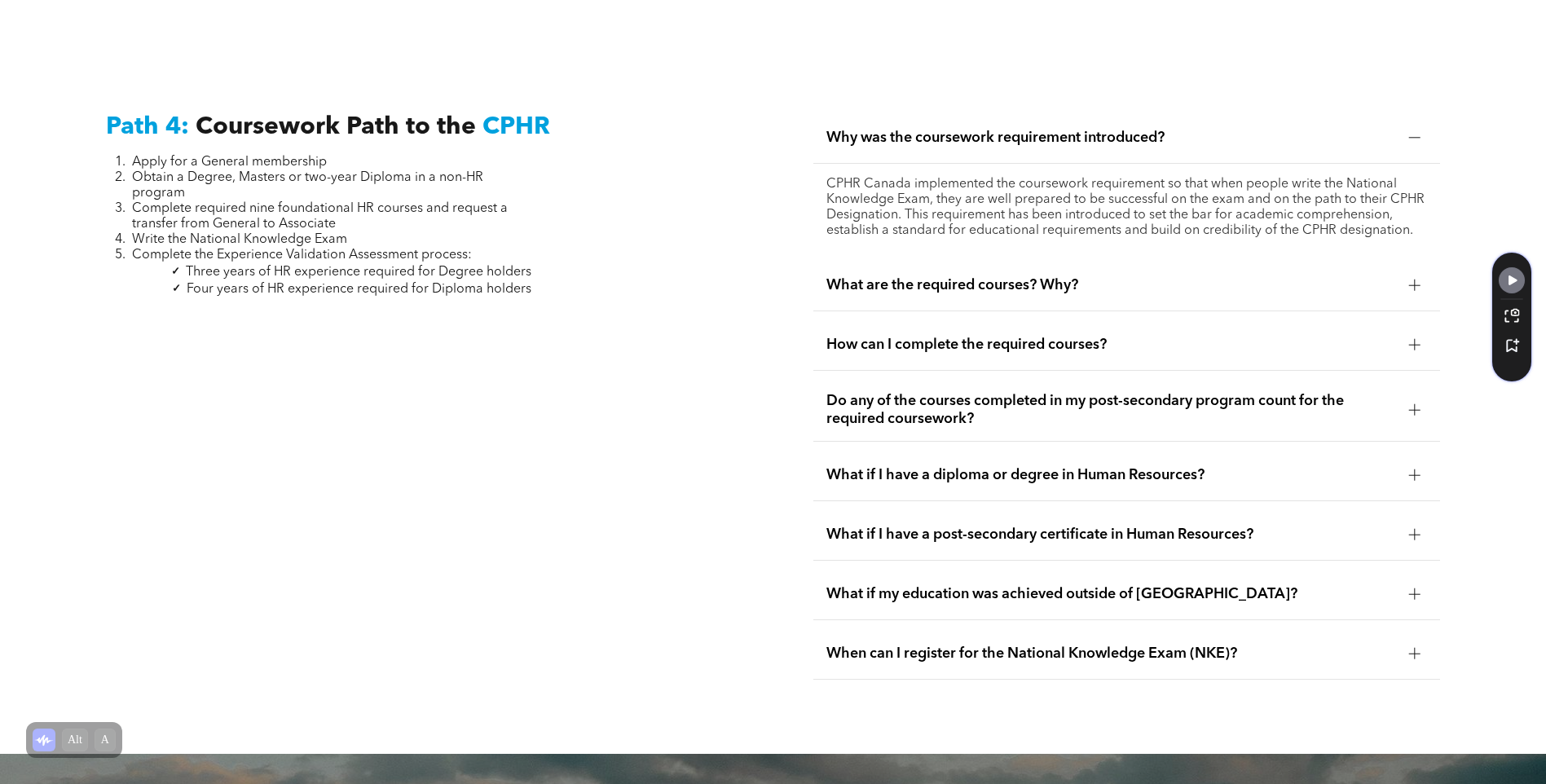
click at [1119, 276] on span "What are the required courses? Why?" at bounding box center [1111, 285] width 570 height 18
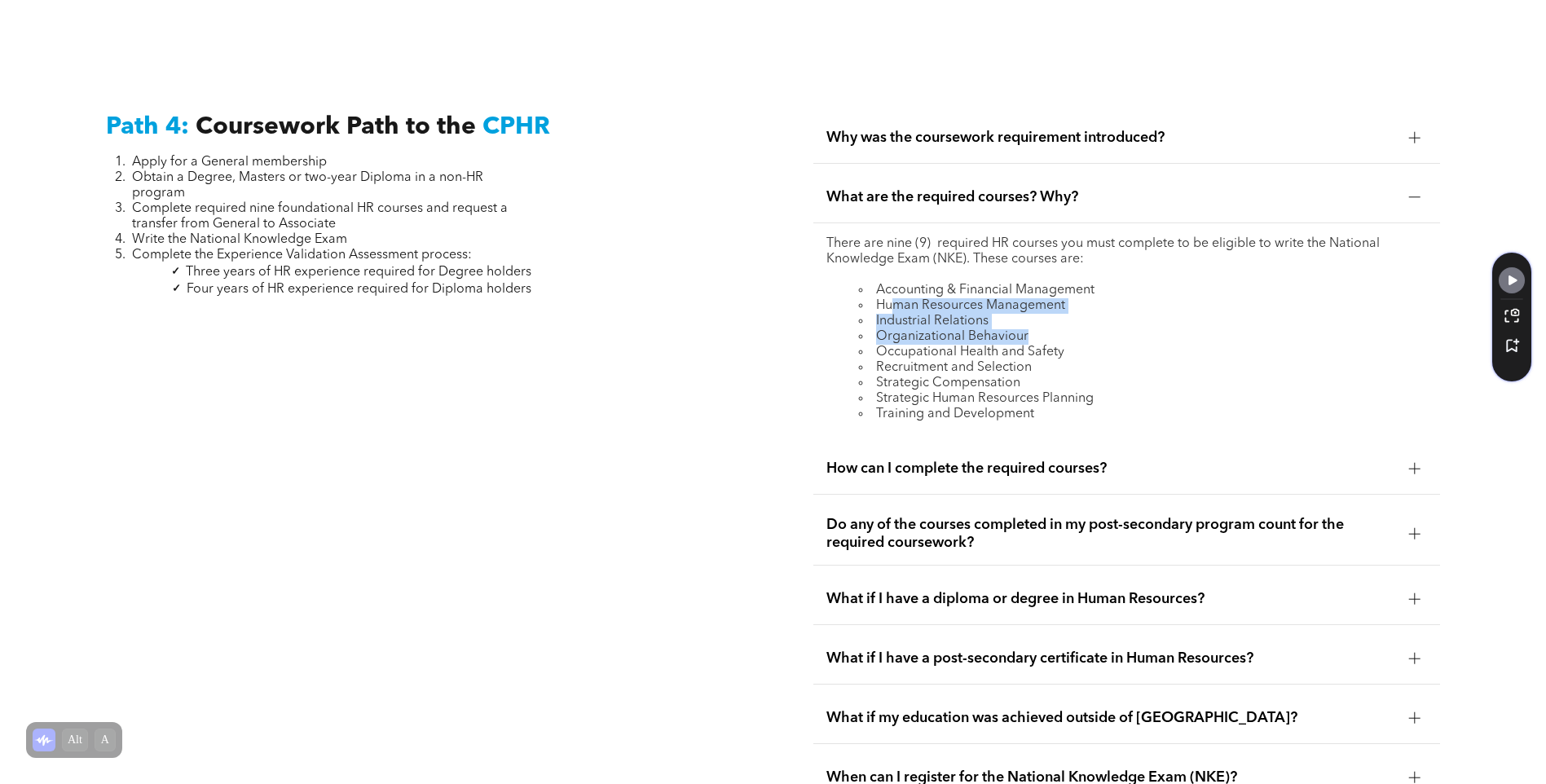
drag, startPoint x: 898, startPoint y: 265, endPoint x: 1131, endPoint y: 294, distance: 234.8
click at [1131, 294] on ul "Accounting & Financial Management Human Resources Management Industrial Relatio…" at bounding box center [1126, 352] width 601 height 140
drag, startPoint x: 1131, startPoint y: 294, endPoint x: 1208, endPoint y: 360, distance: 101.4
click at [1208, 391] on li "Strategic Human Resources Planning" at bounding box center [1143, 398] width 568 height 16
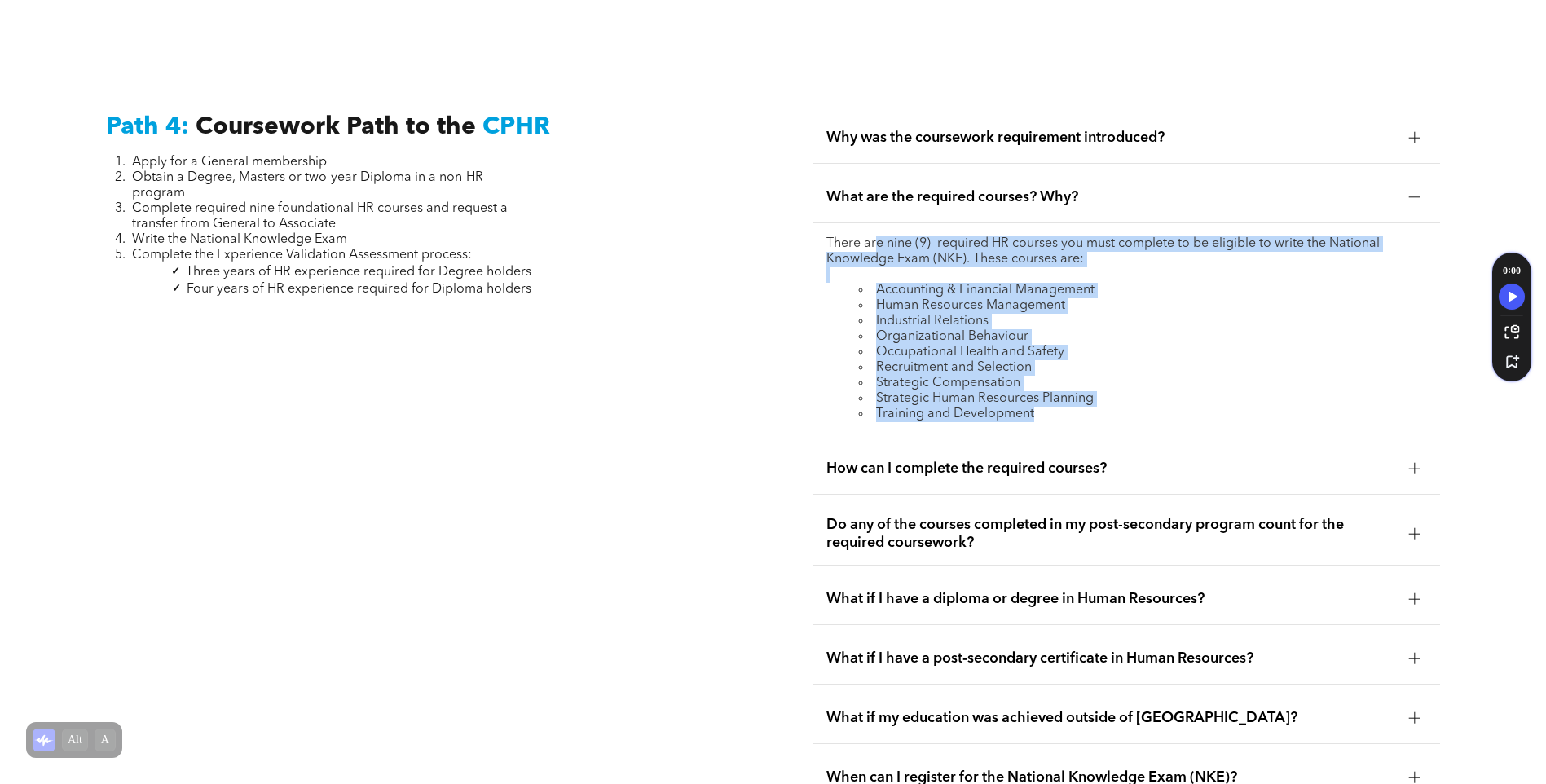
drag, startPoint x: 967, startPoint y: 367, endPoint x: 878, endPoint y: 212, distance: 178.7
click at [878, 223] on div "There are nine (9) required HR courses you must complete to be eligible to writ…" at bounding box center [1126, 329] width 627 height 212
click at [1212, 396] on div "There are nine (9) required HR courses you must complete to be eligible to writ…" at bounding box center [1126, 329] width 627 height 212
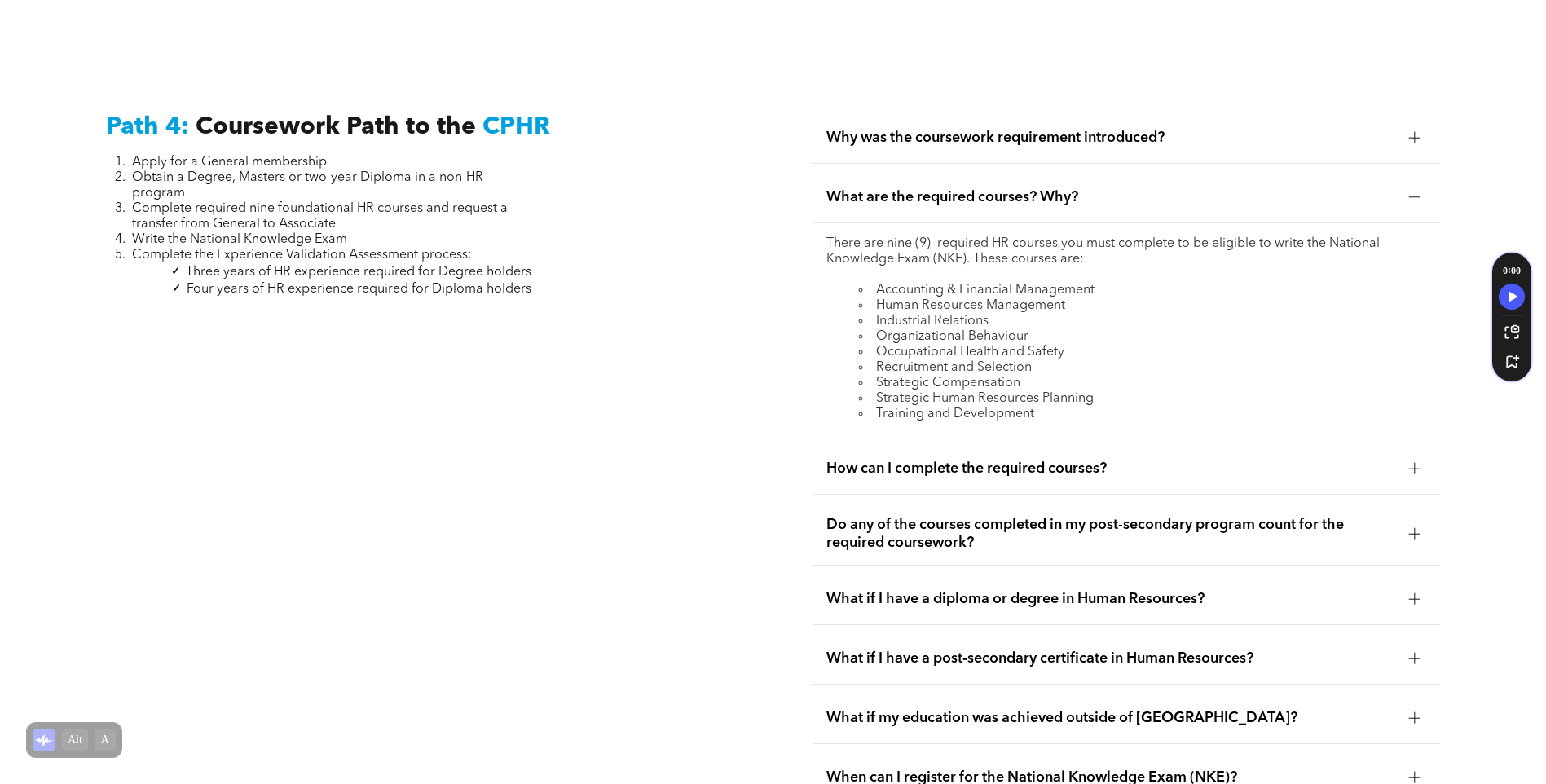
click at [1205, 445] on div "How can I complete the required courses?" at bounding box center [1126, 468] width 627 height 52
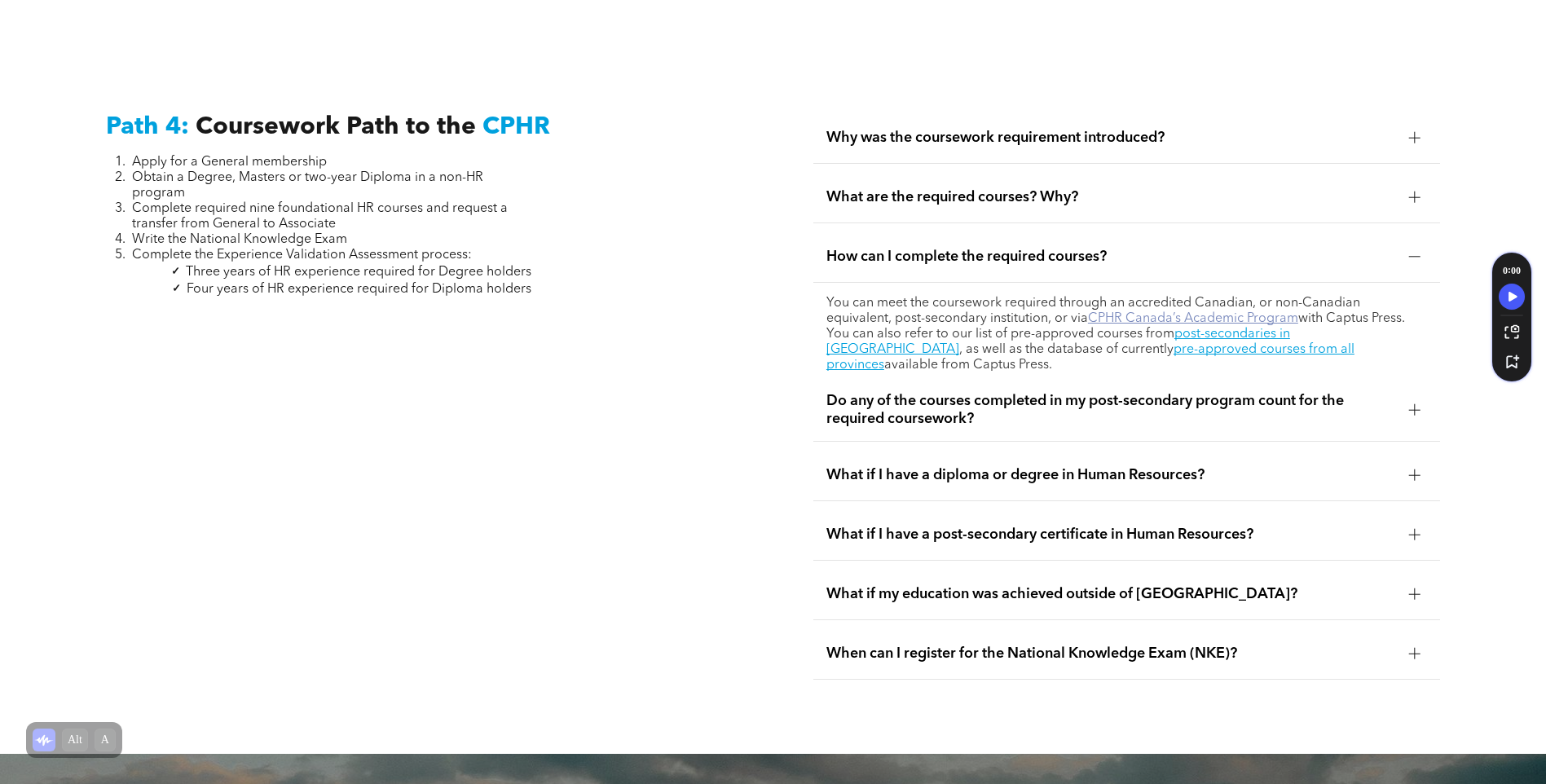
click at [1197, 312] on link "CPHR Canada’s Academic Program" at bounding box center [1193, 318] width 210 height 13
